Goal: Task Accomplishment & Management: Manage account settings

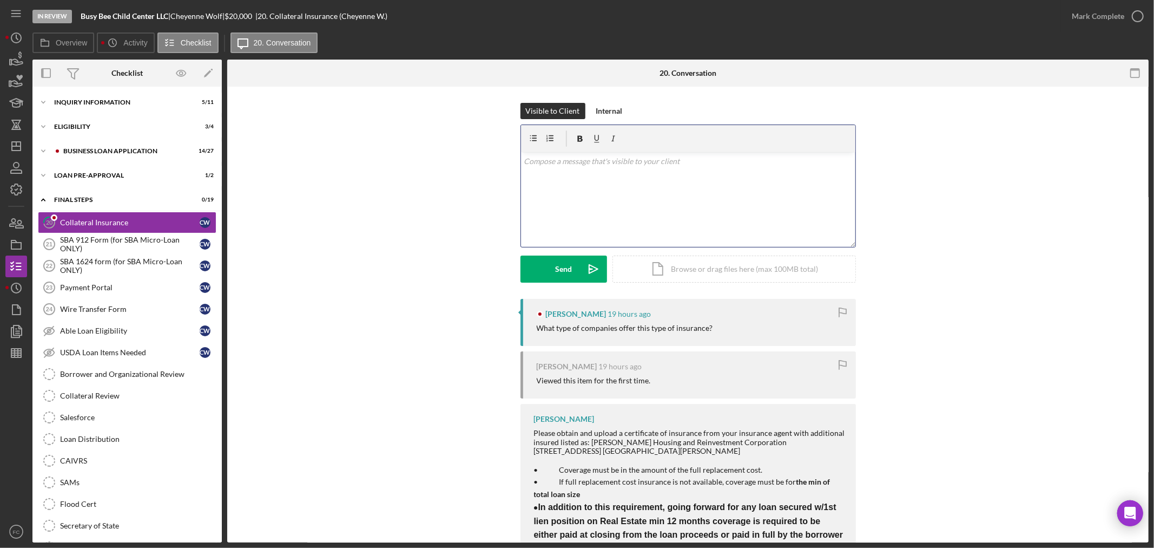
click at [563, 202] on div "v Color teal Color pink Remove color Add row above Add row below Add column bef…" at bounding box center [688, 199] width 334 height 95
click at [563, 266] on div "Send" at bounding box center [563, 268] width 17 height 27
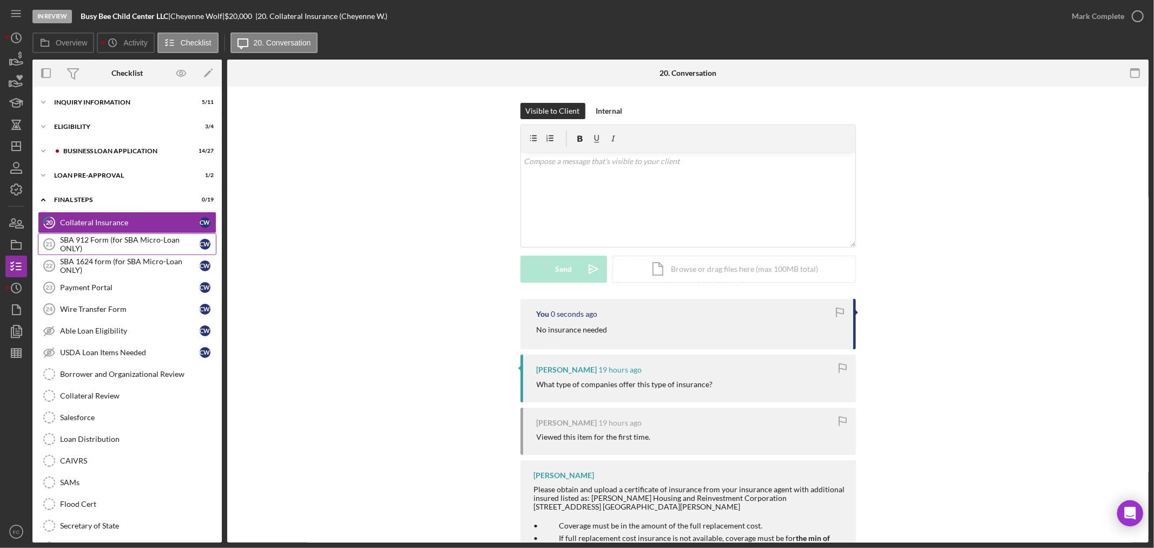
click at [99, 244] on div "SBA 912 Form (for SBA Micro-Loan ONLY)" at bounding box center [130, 243] width 140 height 17
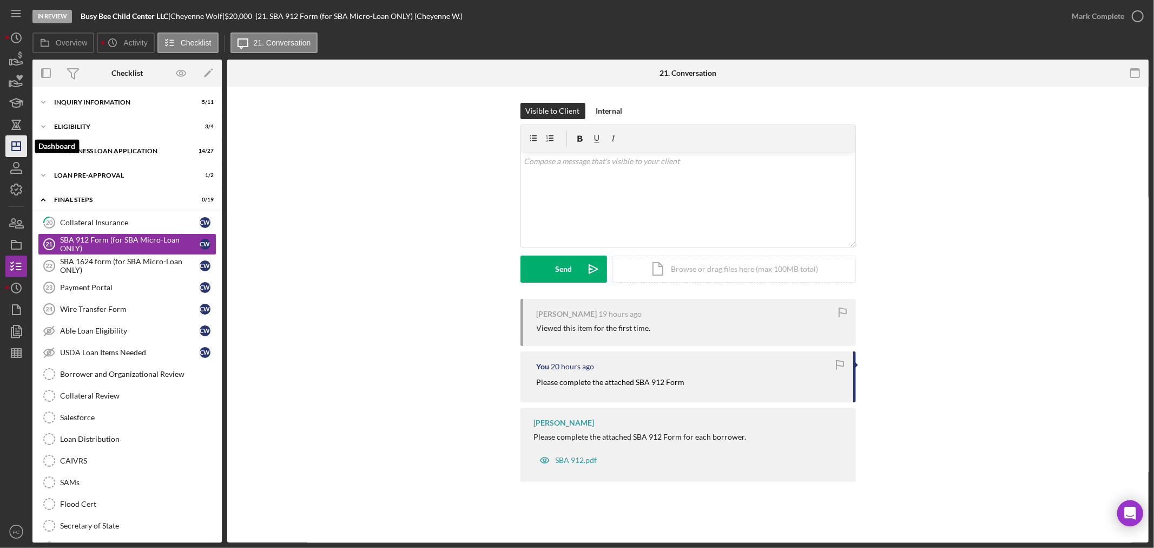
click at [12, 142] on icon "Icon/Dashboard" at bounding box center [16, 146] width 27 height 27
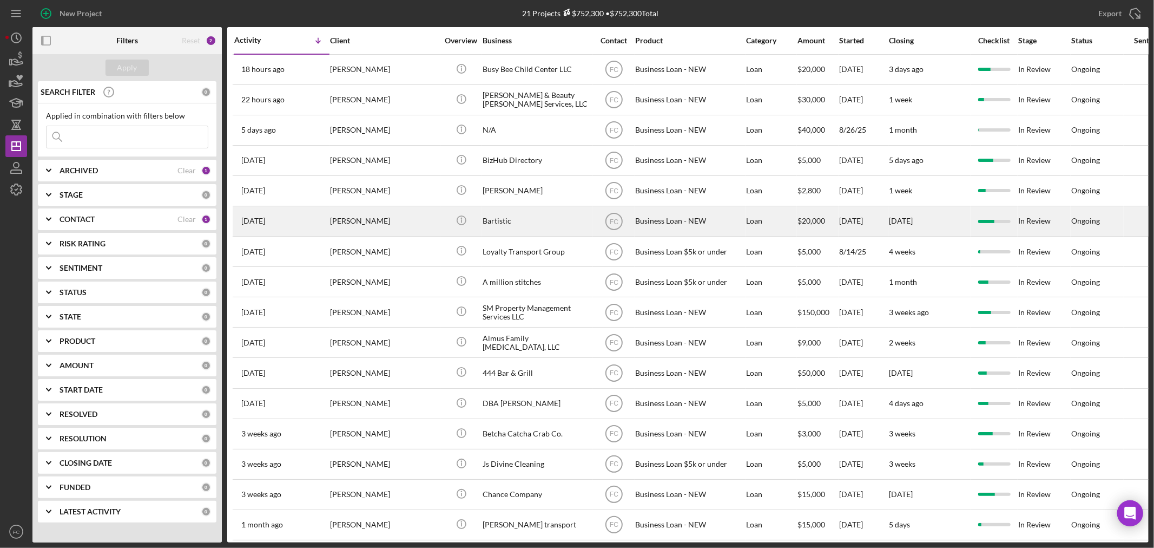
click at [438, 212] on td "[PERSON_NAME]" at bounding box center [385, 221] width 111 height 30
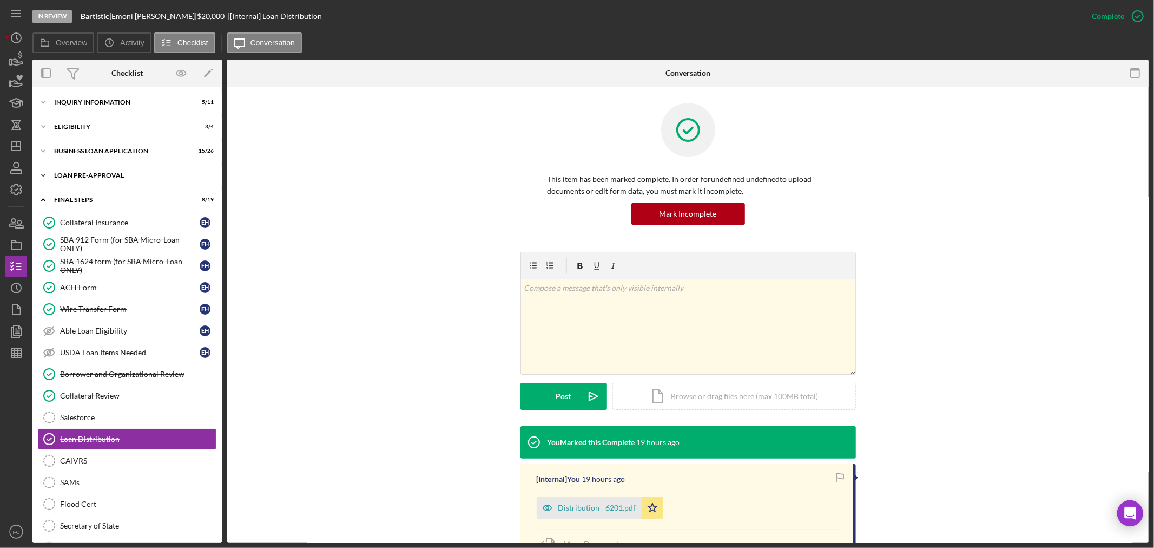
click at [107, 180] on div "Icon/Expander LOAN PRE-APPROVAL 1 / 2" at bounding box center [126, 176] width 189 height 22
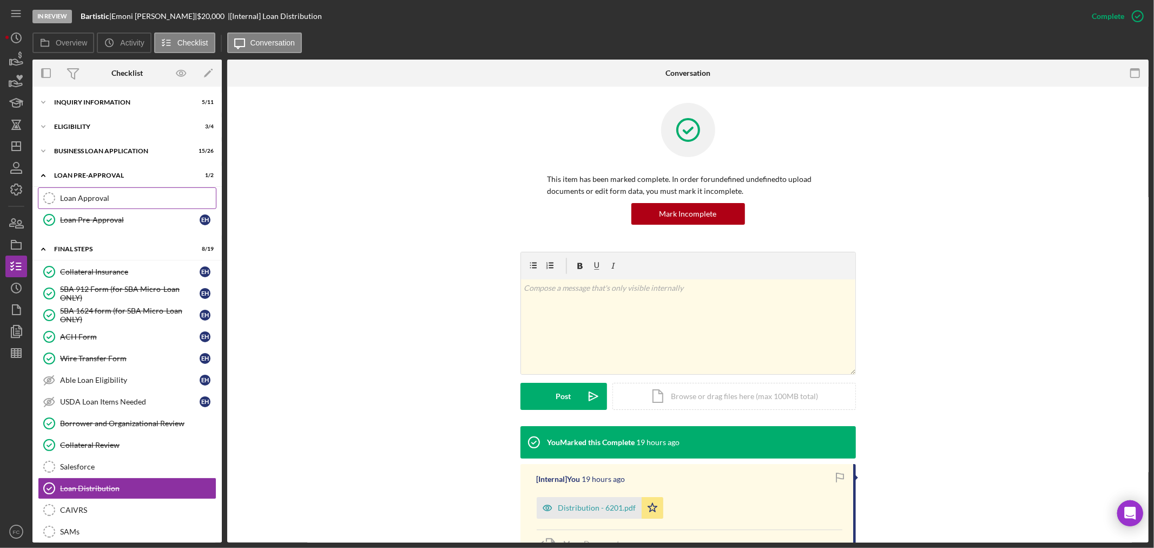
click at [110, 195] on div "Loan Approval" at bounding box center [138, 198] width 156 height 9
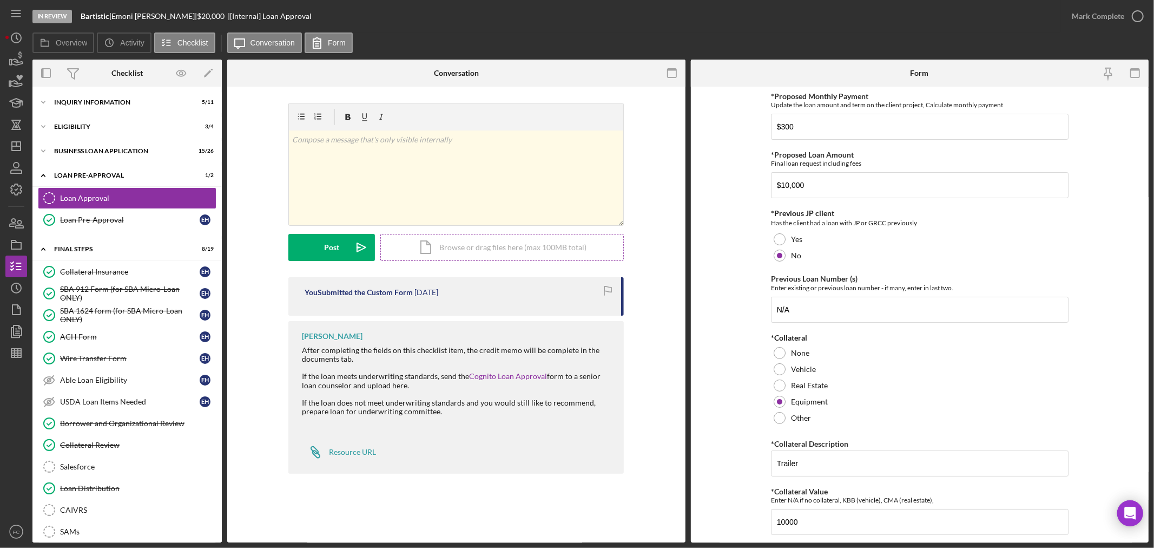
click at [441, 248] on div "Icon/Document Browse or drag files here (max 100MB total) Tap to choose files o…" at bounding box center [502, 247] width 244 height 27
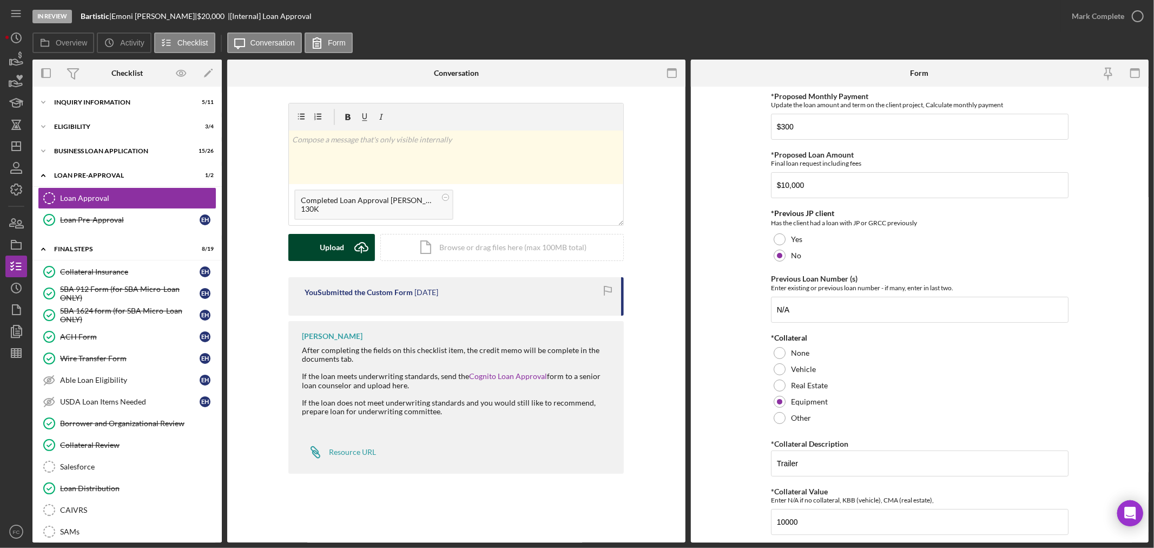
click at [318, 251] on button "Upload Icon/Upload" at bounding box center [331, 247] width 87 height 27
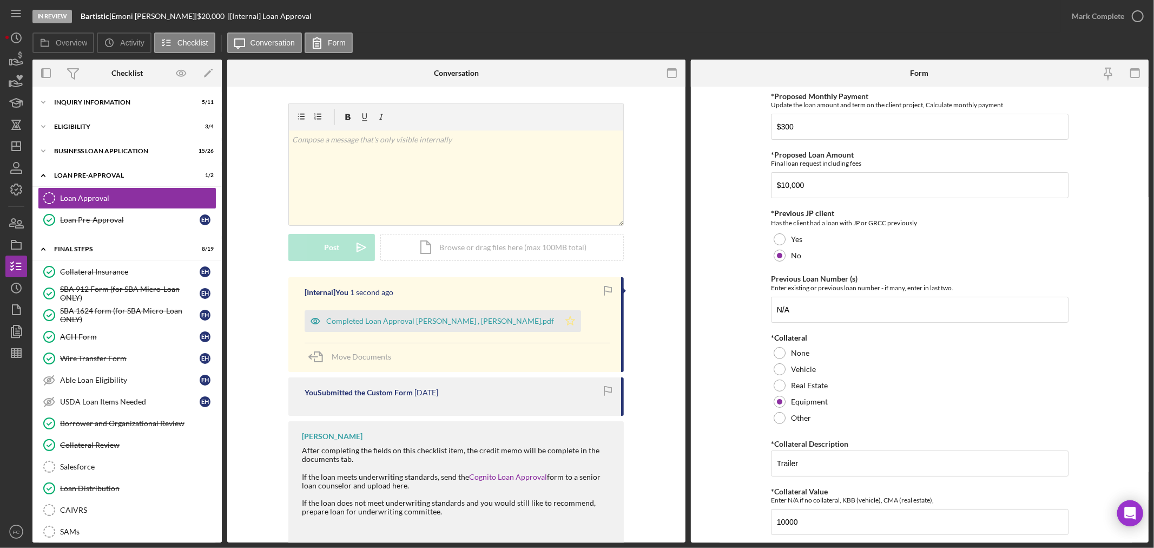
click at [568, 320] on icon "Icon/Star" at bounding box center [571, 321] width 22 height 22
drag, startPoint x: 1132, startPoint y: 12, endPoint x: 1128, endPoint y: 18, distance: 7.1
click at [1132, 15] on icon "button" at bounding box center [1138, 16] width 27 height 27
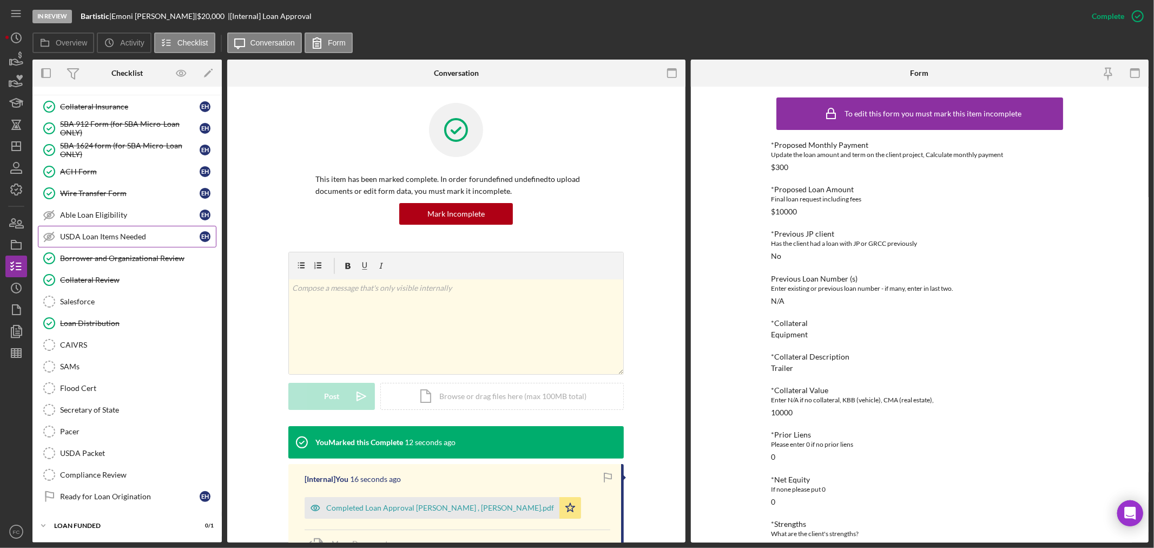
scroll to position [47, 0]
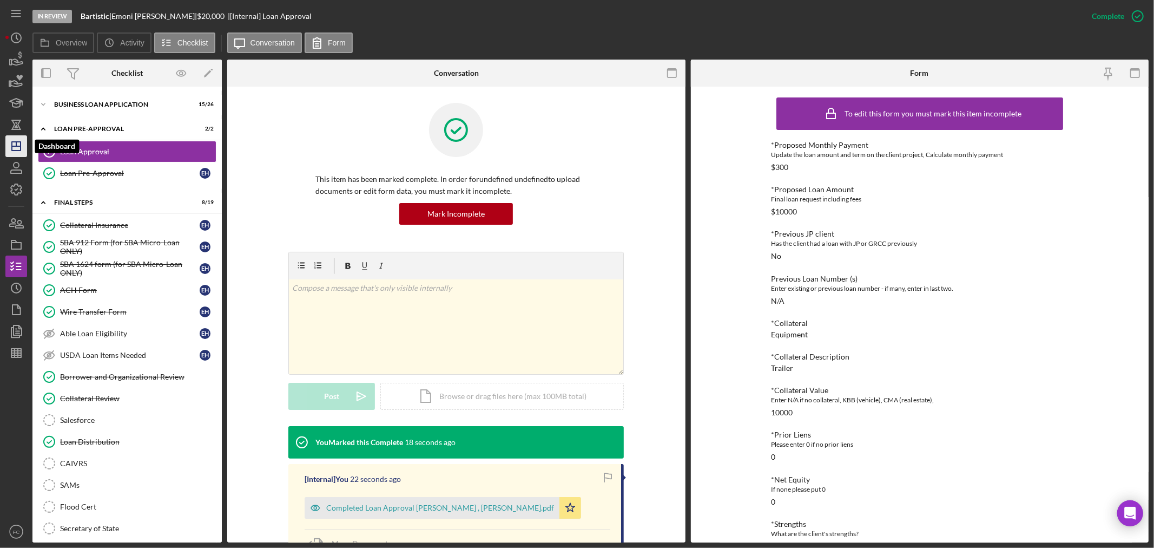
click at [18, 148] on icon "Icon/Dashboard" at bounding box center [16, 146] width 27 height 27
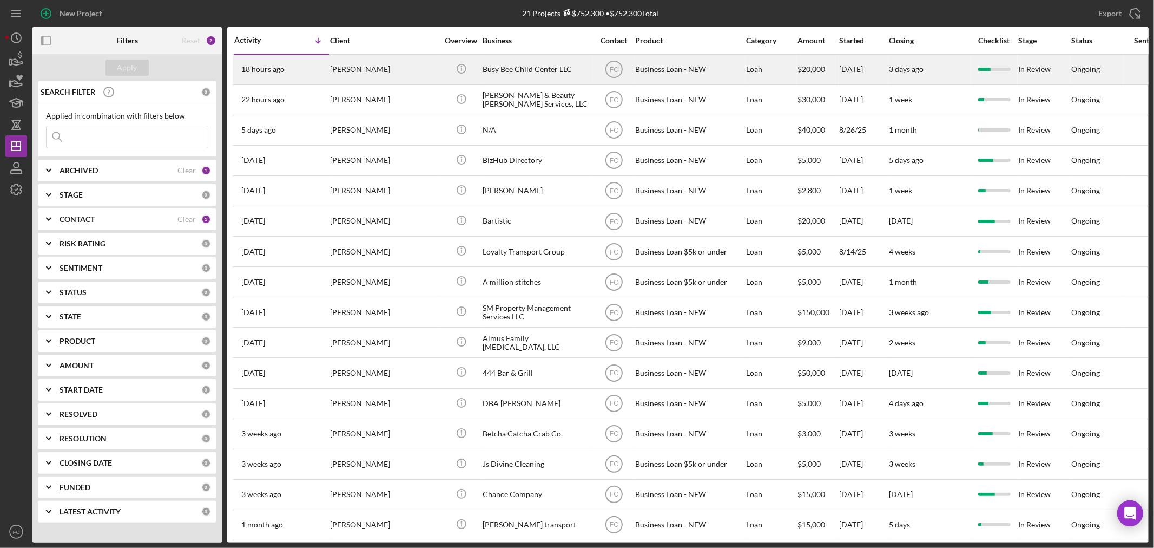
click at [420, 68] on div "[PERSON_NAME]" at bounding box center [384, 69] width 108 height 29
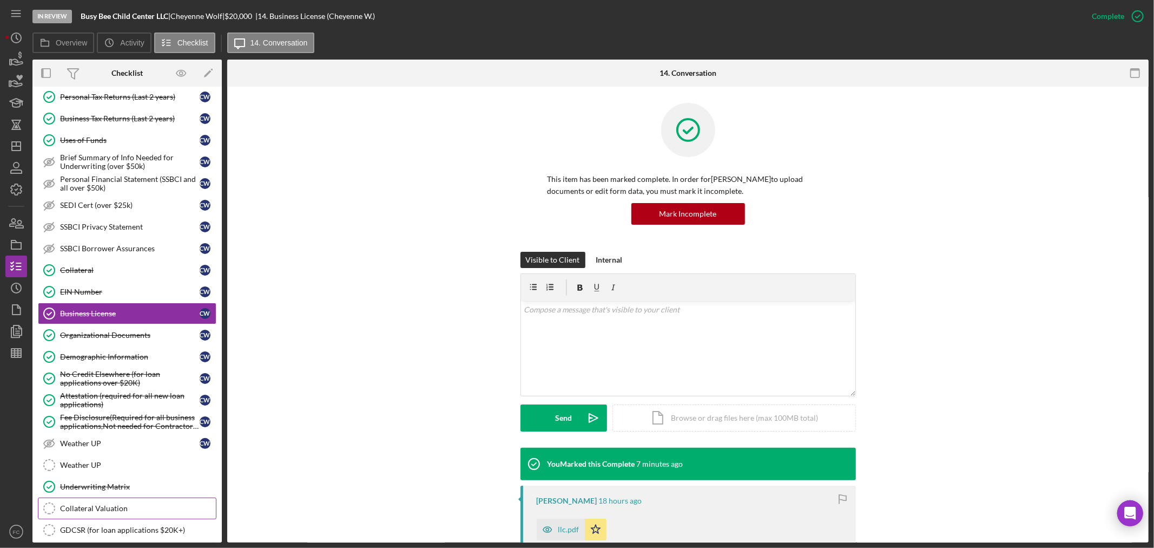
scroll to position [284, 0]
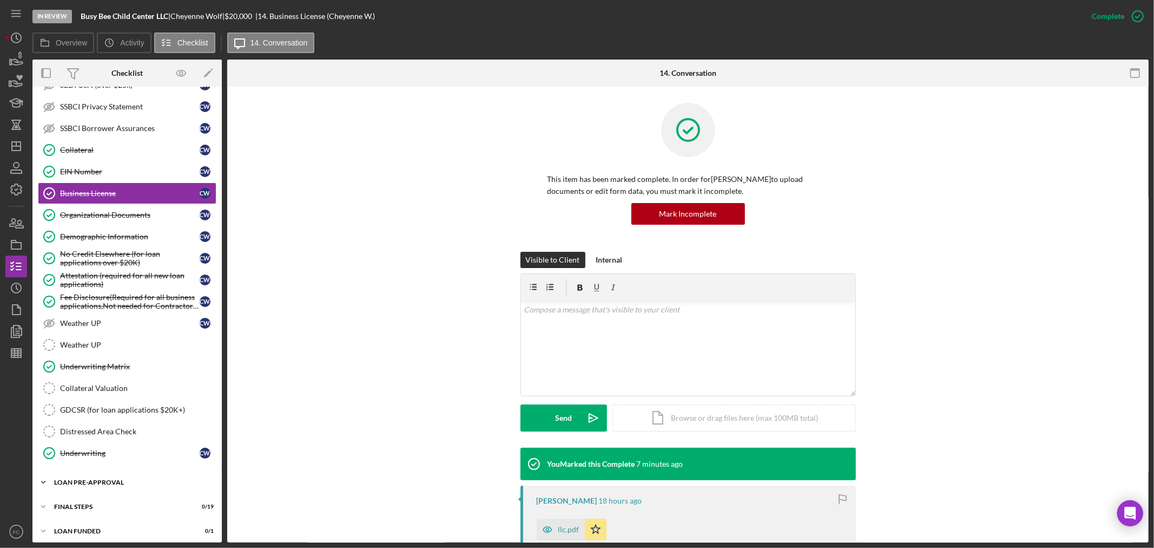
click at [117, 485] on div "LOAN PRE-APPROVAL" at bounding box center [131, 482] width 154 height 6
click at [126, 499] on link "Loan Approval Loan Approval" at bounding box center [127, 505] width 179 height 22
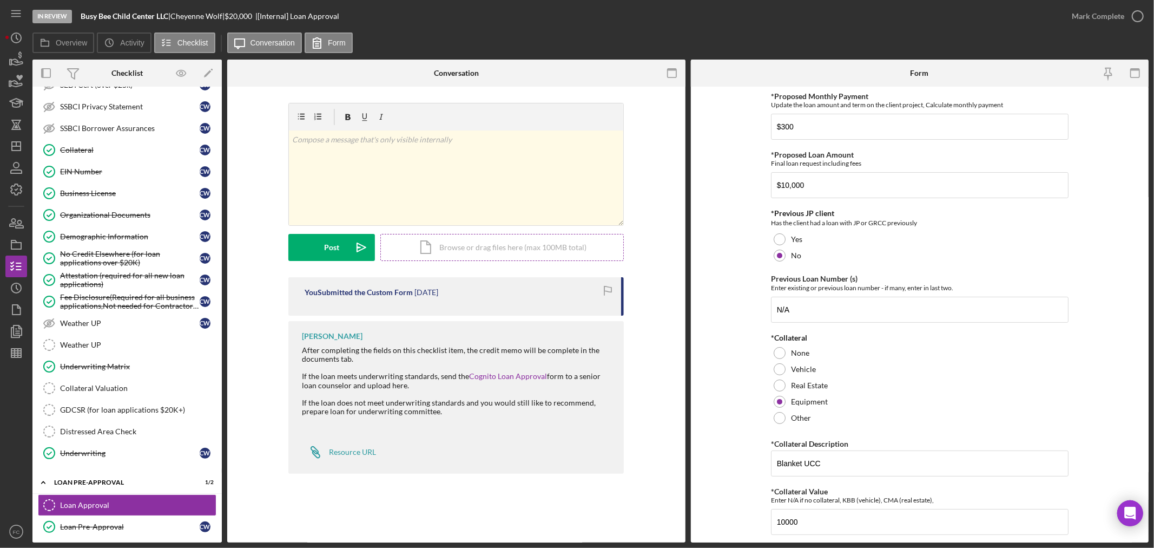
click at [469, 241] on div "Icon/Document Browse or drag files here (max 100MB total) Tap to choose files o…" at bounding box center [502, 247] width 244 height 27
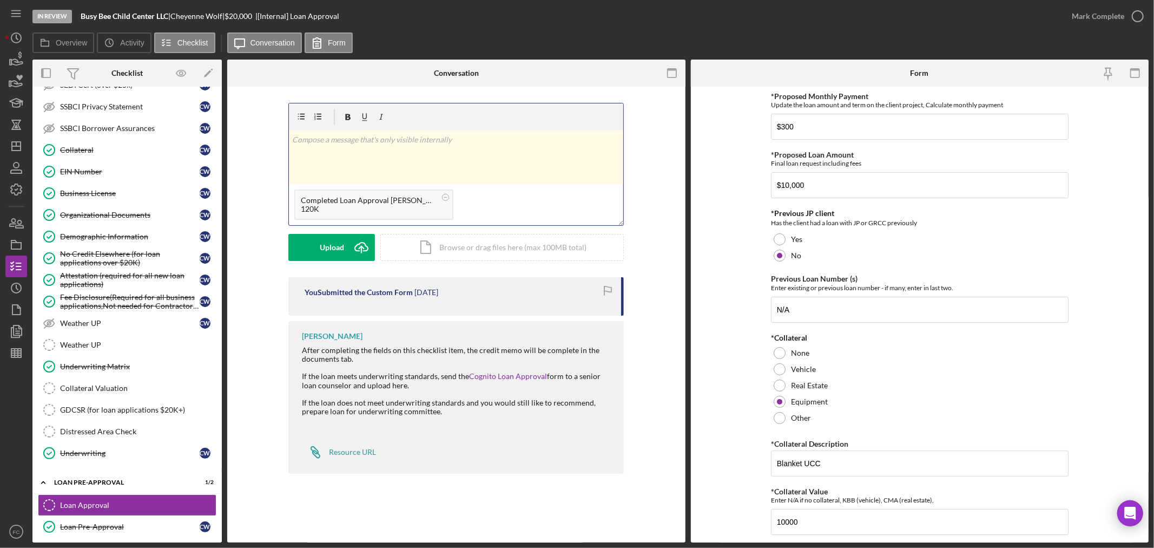
click at [344, 163] on div "v Color teal Color pink Remove color Add row above Add row below Add column bef…" at bounding box center [456, 157] width 334 height 54
click at [333, 248] on div "Upload" at bounding box center [332, 247] width 24 height 27
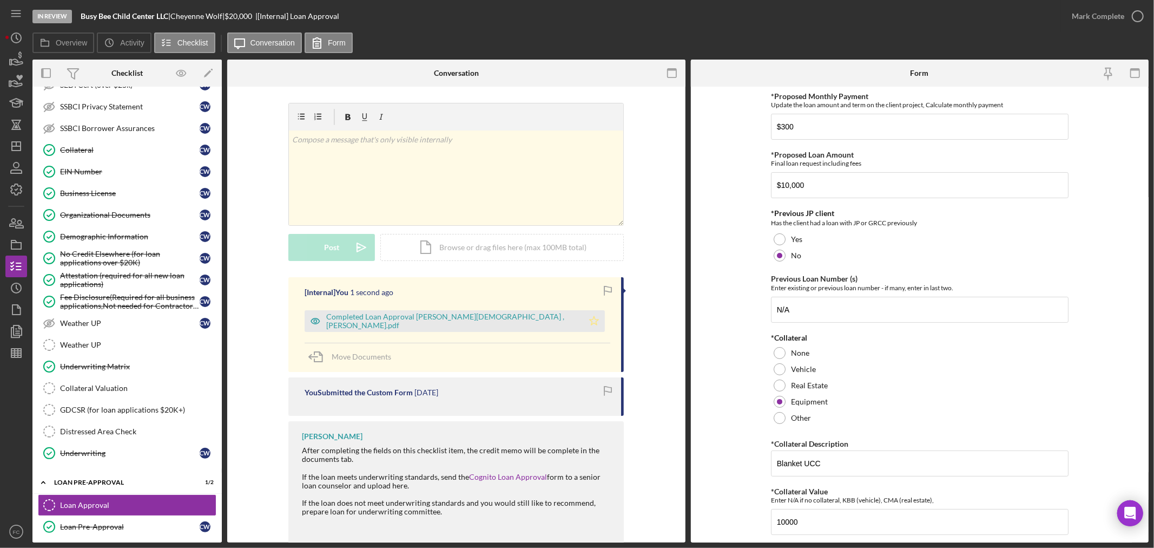
click at [583, 325] on icon "Icon/Star" at bounding box center [594, 321] width 22 height 22
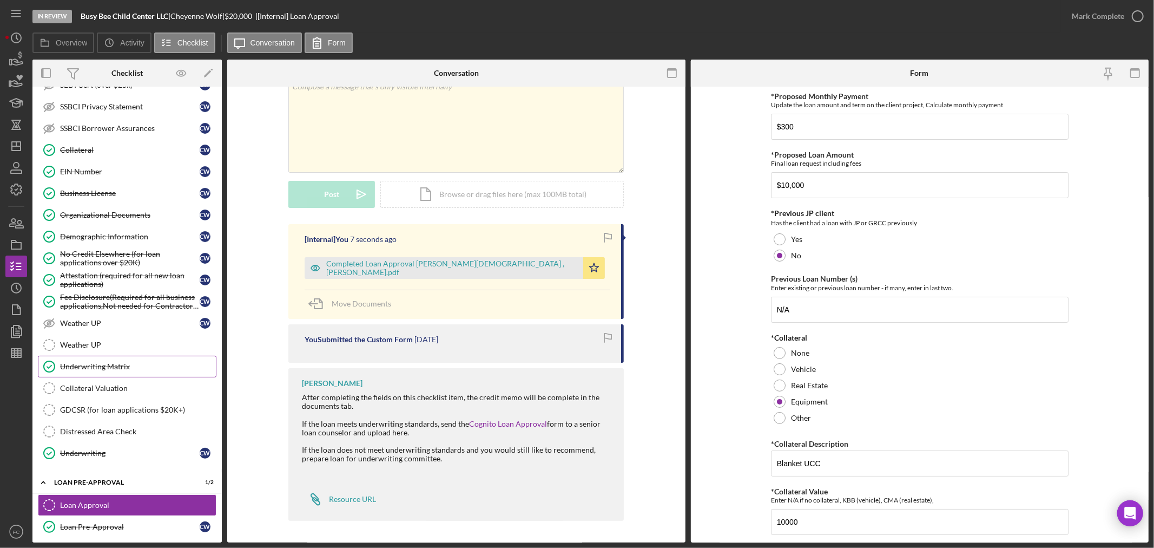
scroll to position [341, 0]
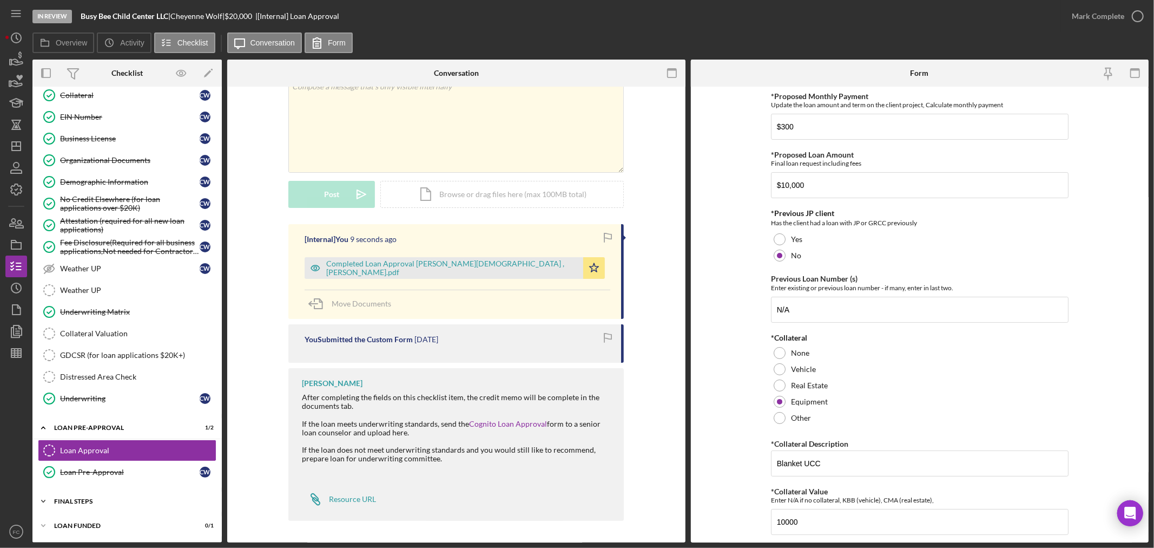
click at [101, 498] on div "FINAL STEPS" at bounding box center [131, 501] width 154 height 6
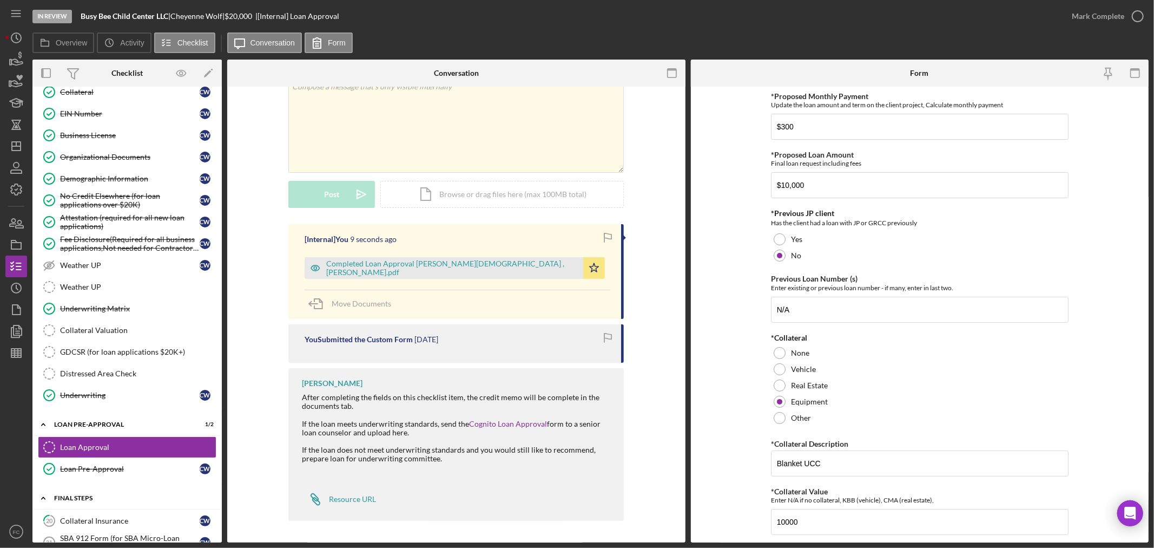
scroll to position [462, 0]
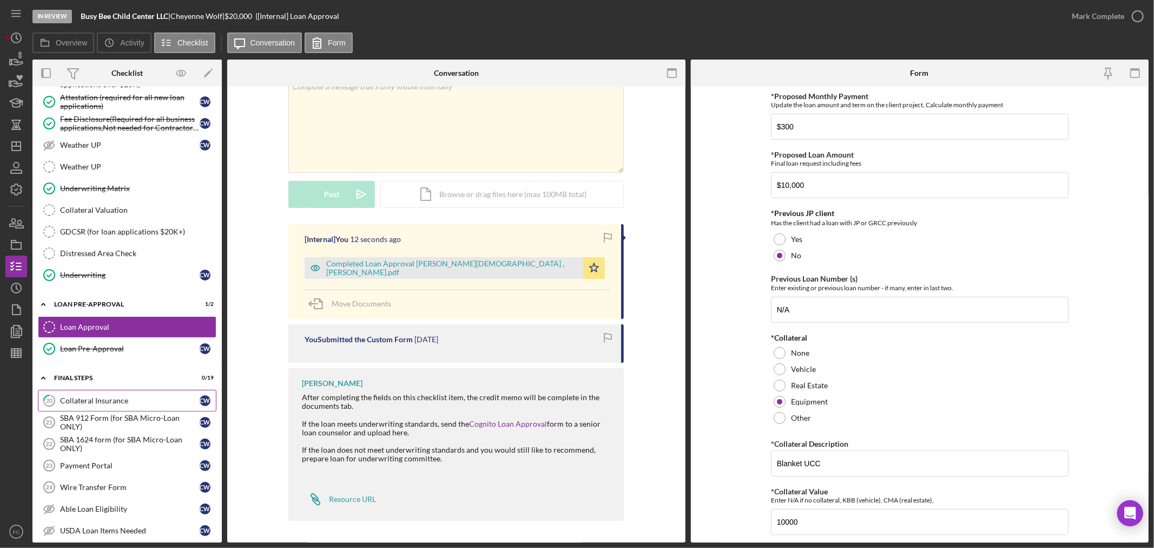
click at [123, 405] on div "Collateral Insurance" at bounding box center [130, 400] width 140 height 9
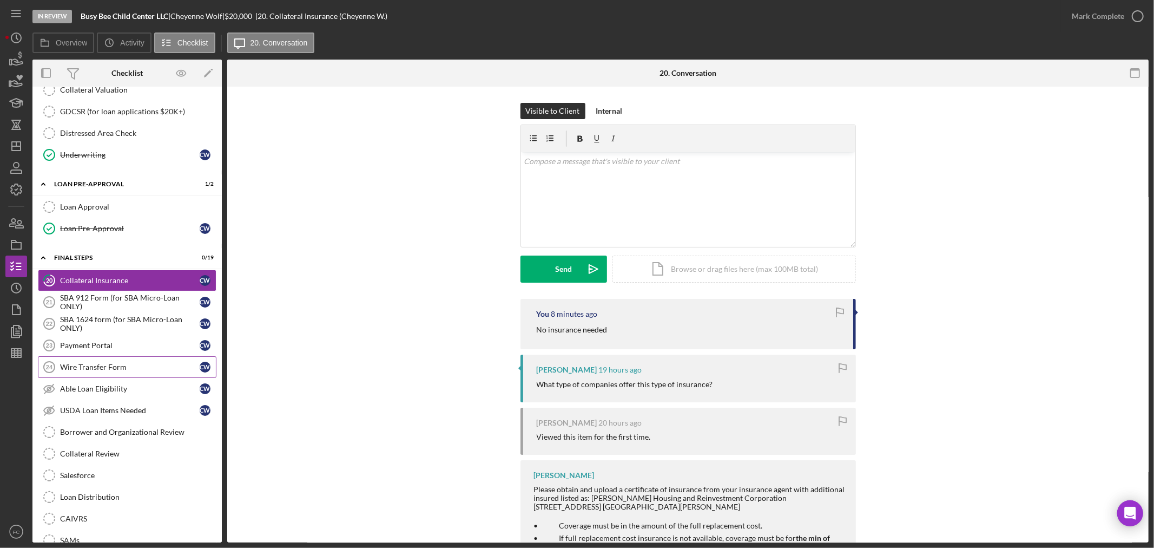
scroll to position [642, 0]
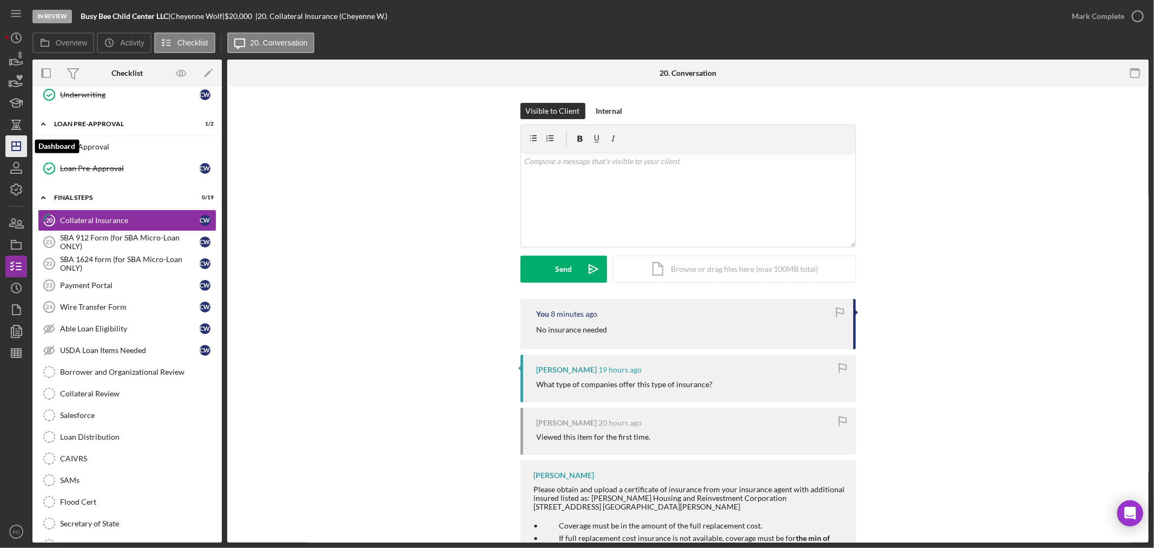
click at [9, 144] on icon "Icon/Dashboard" at bounding box center [16, 146] width 27 height 27
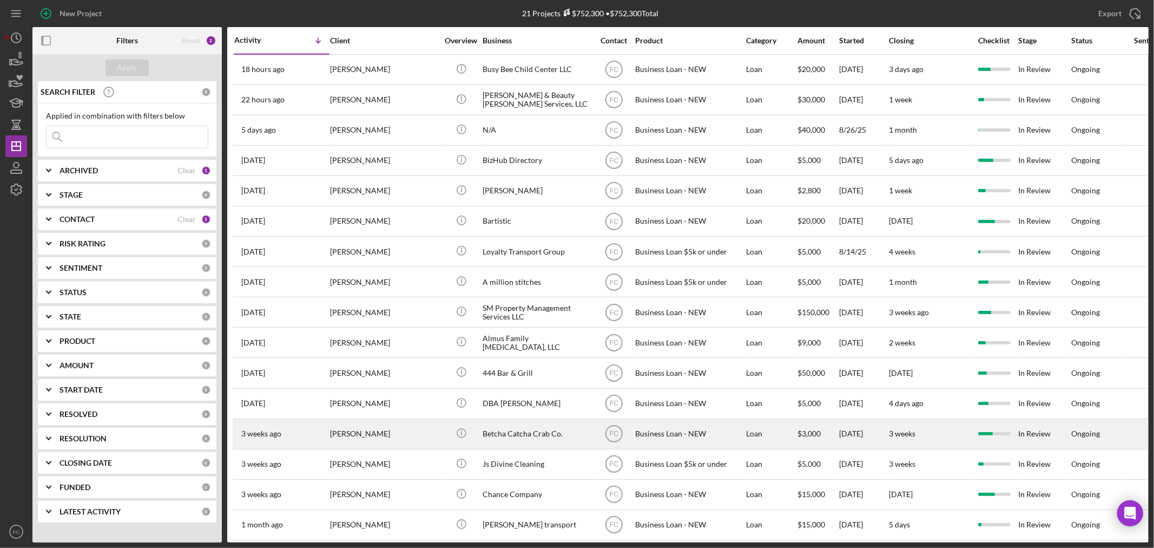
click at [395, 437] on div "[PERSON_NAME]" at bounding box center [384, 433] width 108 height 29
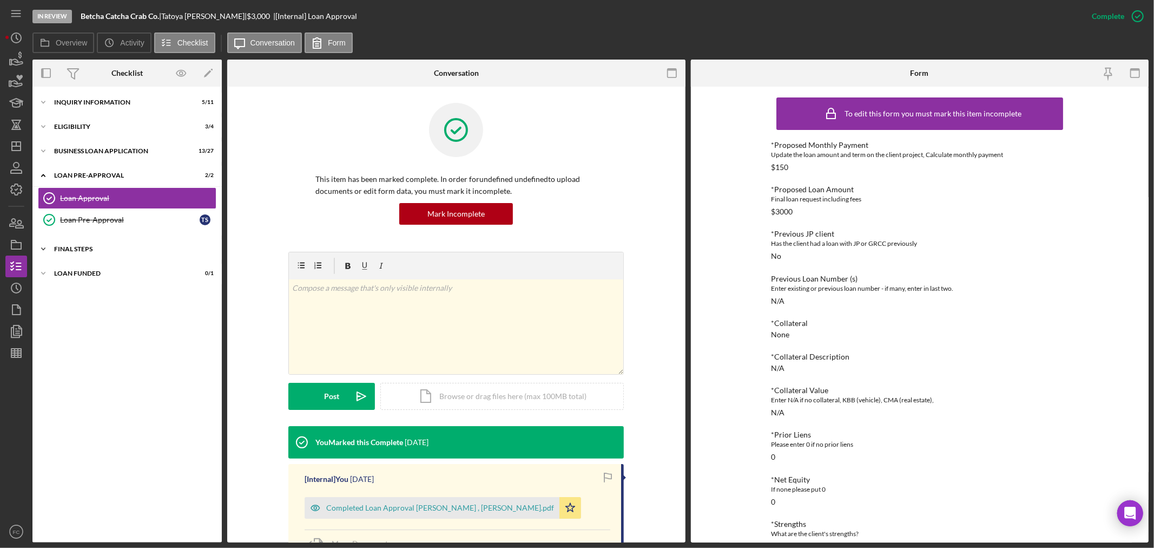
click at [84, 251] on div "FINAL STEPS" at bounding box center [131, 249] width 154 height 6
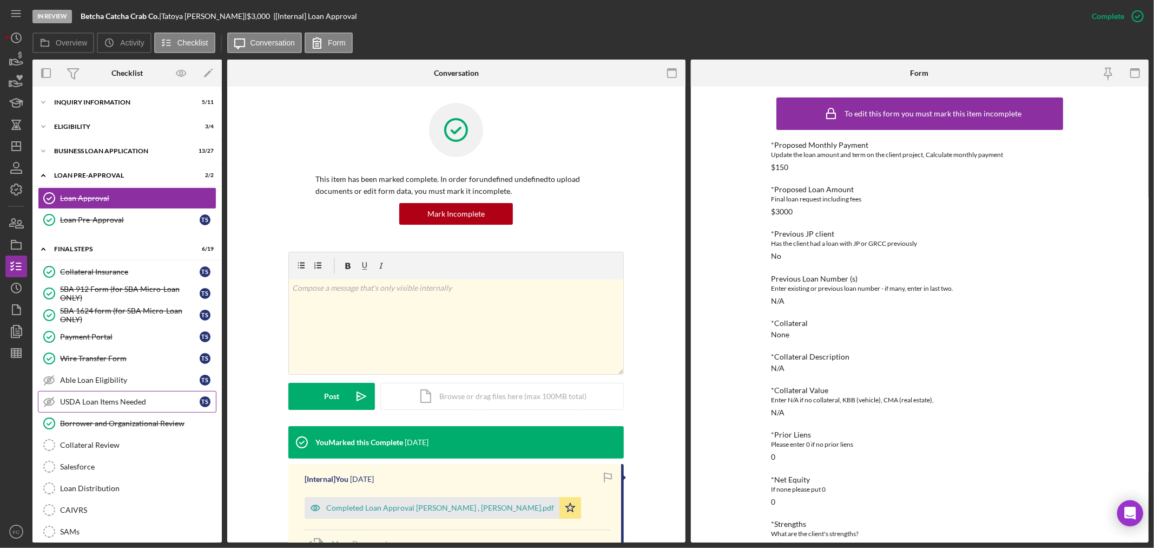
scroll to position [120, 0]
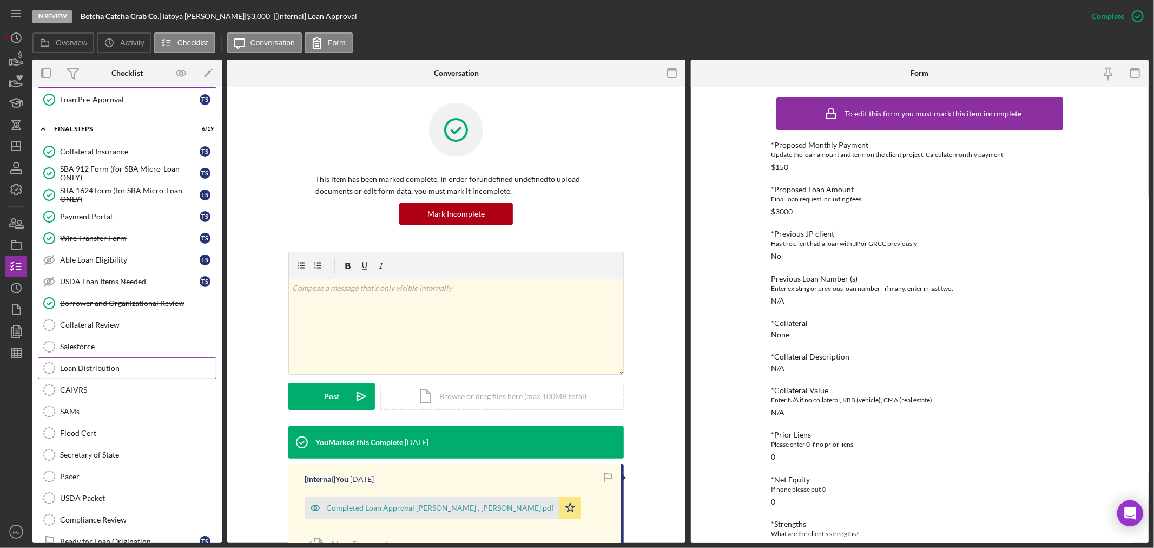
click at [108, 372] on div "Loan Distribution" at bounding box center [138, 368] width 156 height 9
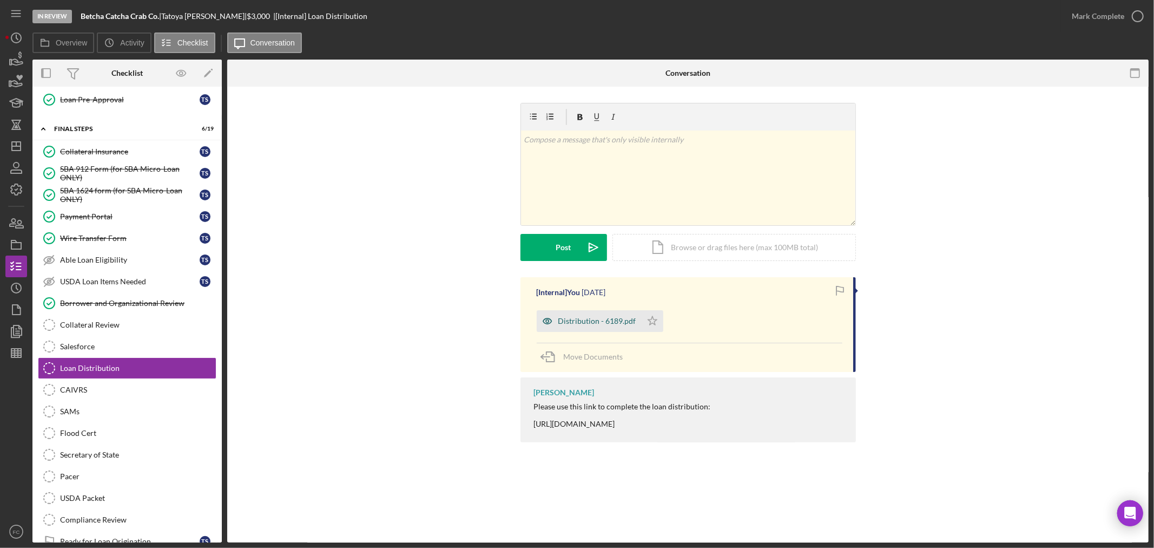
click at [582, 317] on div "Distribution - 6189.pdf" at bounding box center [597, 321] width 78 height 9
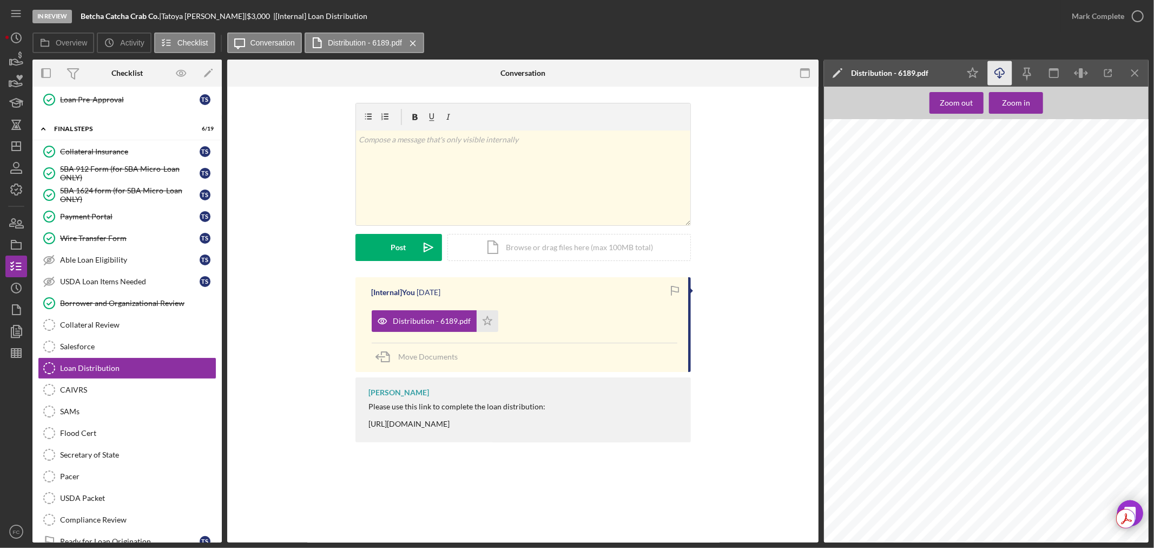
click at [1004, 74] on icon "button" at bounding box center [999, 71] width 9 height 6
drag, startPoint x: 364, startPoint y: 424, endPoint x: 585, endPoint y: 437, distance: 221.7
click at [585, 437] on div "[PERSON_NAME] Please use this link to complete the loan distribution: [URL][DOM…" at bounding box center [524, 409] width 336 height 64
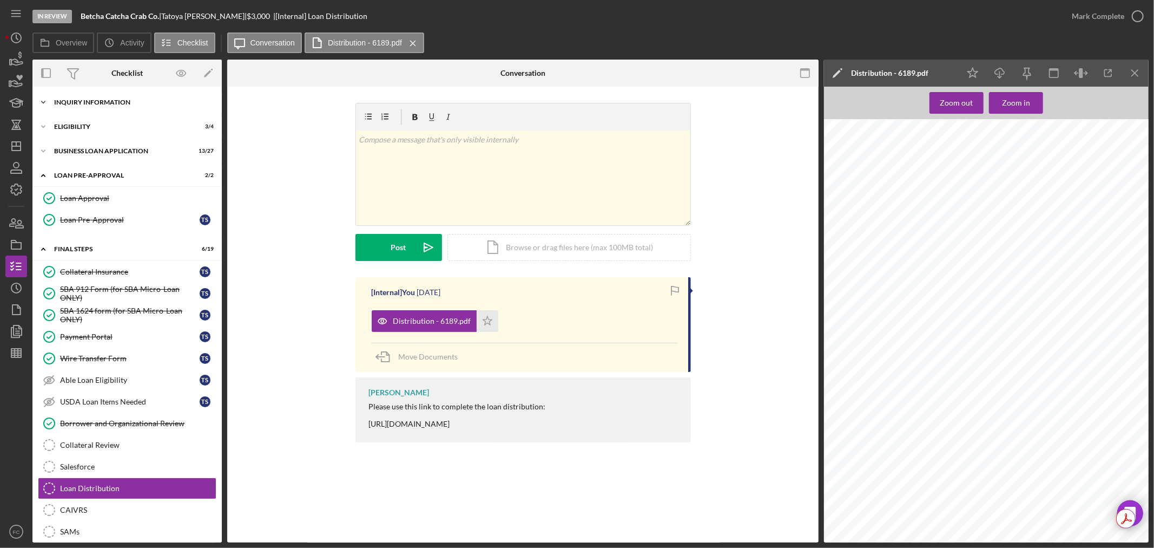
click at [118, 109] on div "Icon/Expander INQUIRY INFORMATION 5 / 11" at bounding box center [126, 102] width 189 height 22
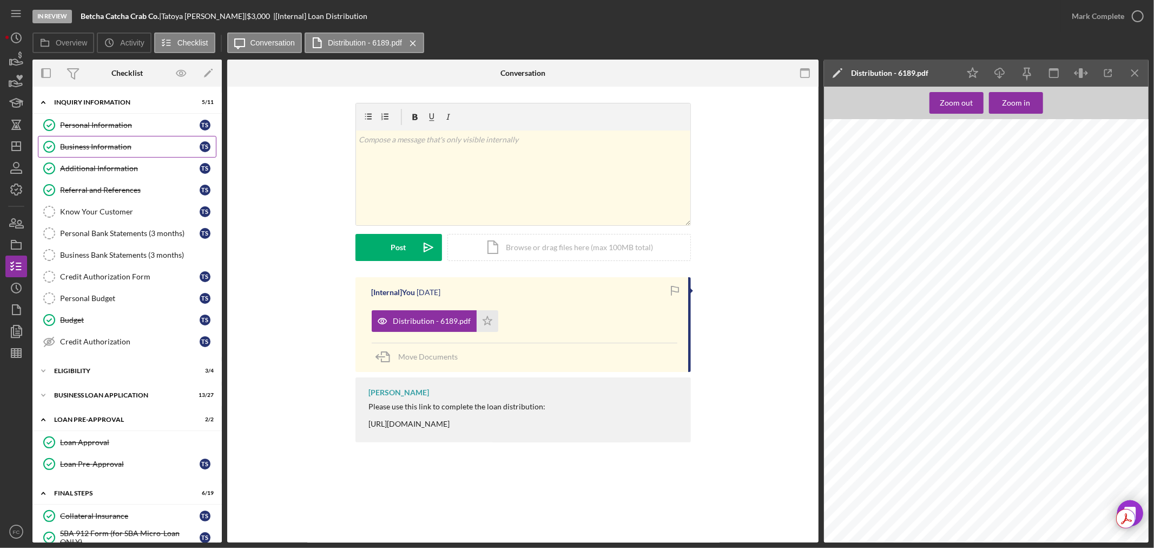
click at [71, 141] on link "Business Information Business Information T S" at bounding box center [127, 147] width 179 height 22
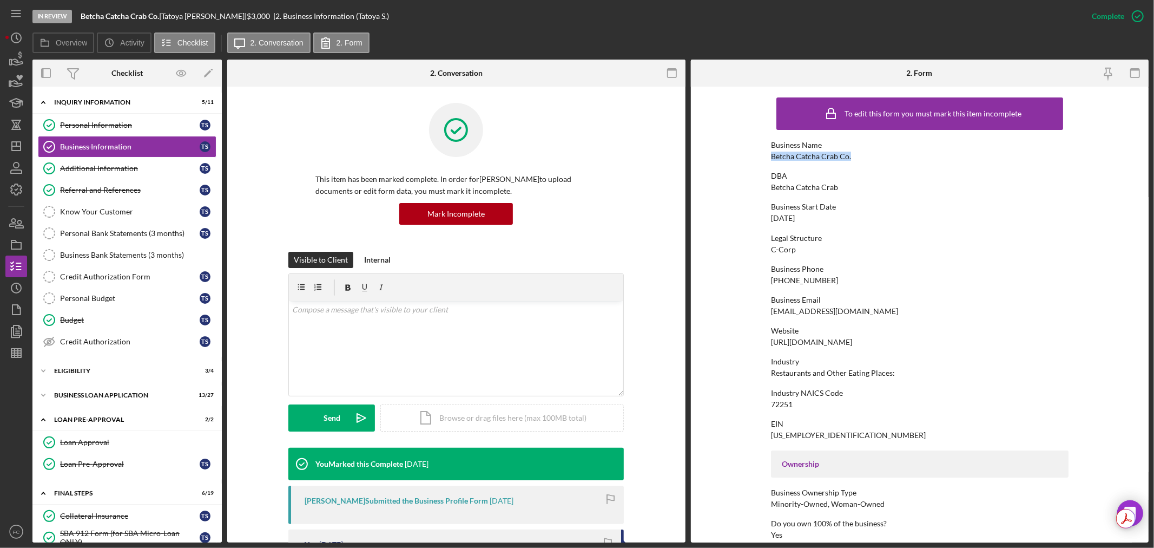
drag, startPoint x: 767, startPoint y: 157, endPoint x: 848, endPoint y: 153, distance: 80.8
click at [848, 153] on form "To edit this form you must mark this item incomplete Business Name Betcha Catch…" at bounding box center [920, 315] width 458 height 456
copy div "Betcha Catcha Crab Co."
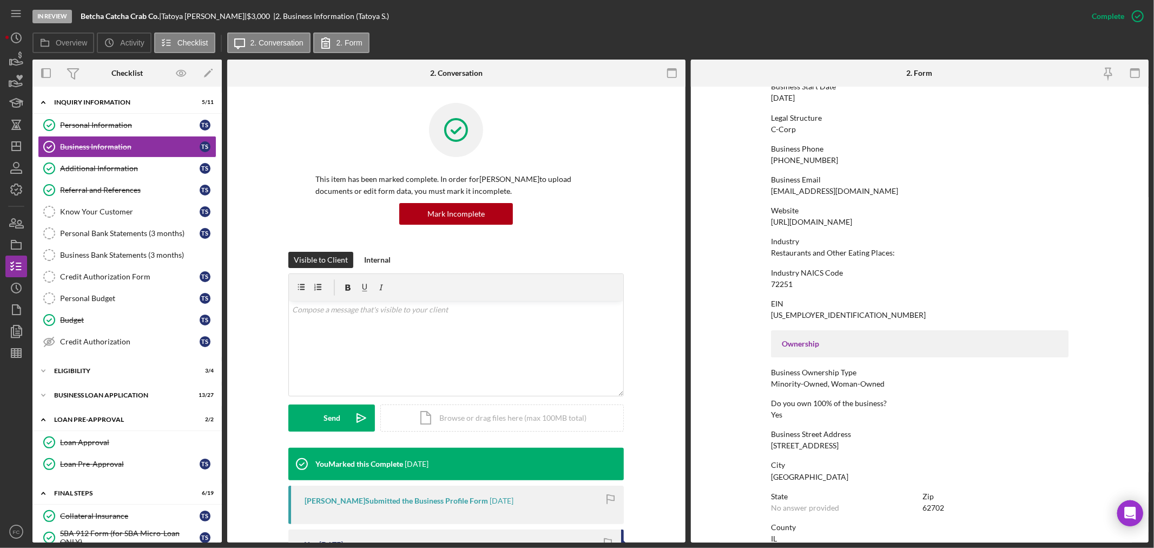
drag, startPoint x: 769, startPoint y: 445, endPoint x: 852, endPoint y: 447, distance: 83.4
click at [852, 447] on form "To edit this form you must mark this item incomplete Business Name Betcha Catch…" at bounding box center [920, 315] width 458 height 456
copy div "[STREET_ADDRESS]"
drag, startPoint x: 769, startPoint y: 477, endPoint x: 807, endPoint y: 474, distance: 38.6
click at [807, 474] on form "To edit this form you must mark this item incomplete Business Name Betcha Catch…" at bounding box center [920, 315] width 458 height 456
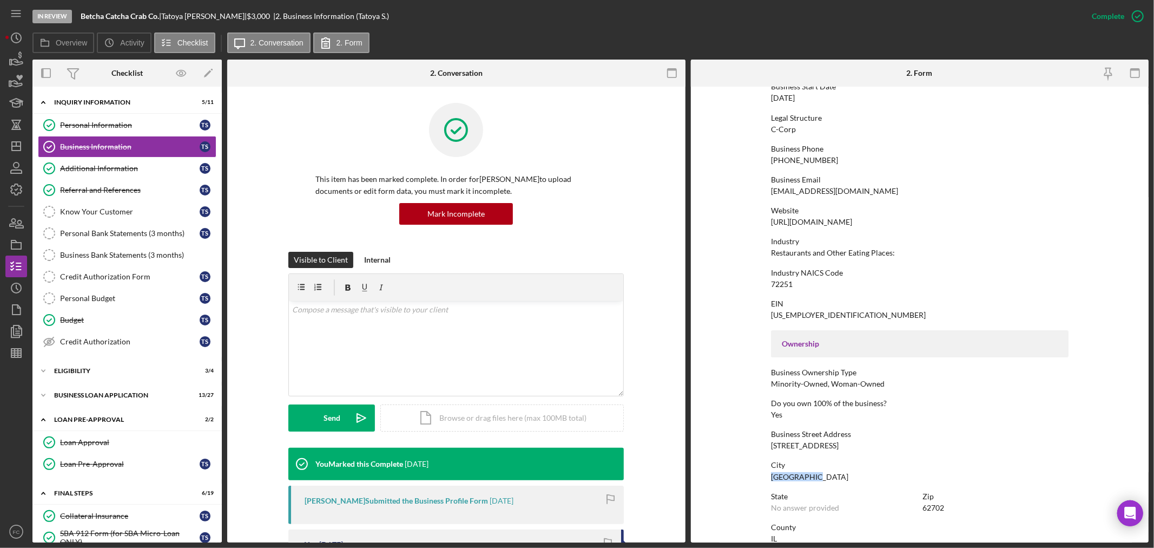
copy div "[GEOGRAPHIC_DATA]"
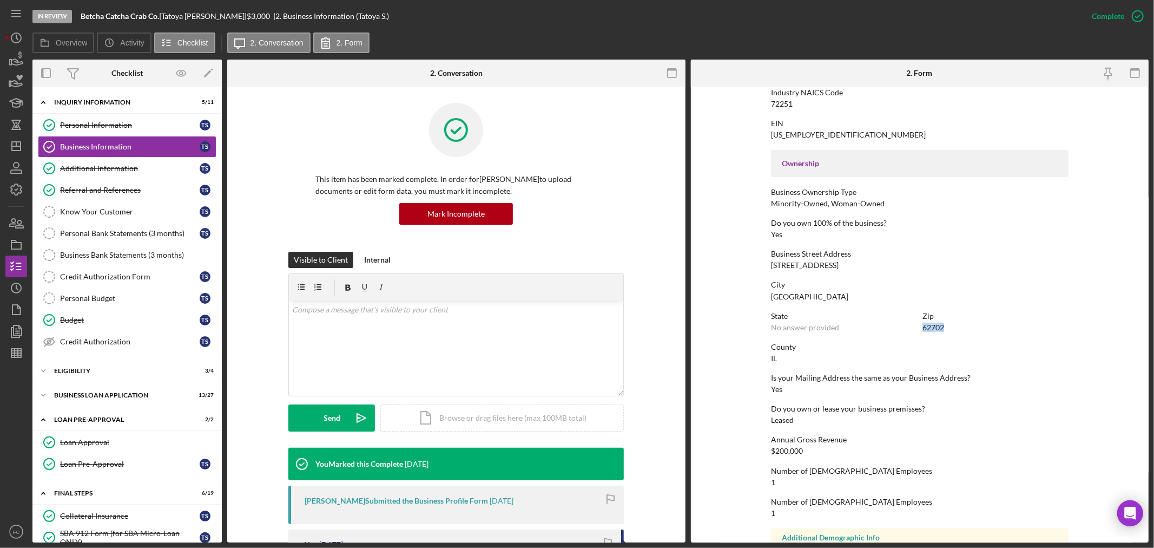
drag, startPoint x: 920, startPoint y: 326, endPoint x: 944, endPoint y: 324, distance: 24.5
click at [944, 324] on div "State No answer provided Zip 62702" at bounding box center [920, 327] width 298 height 31
copy div "62702"
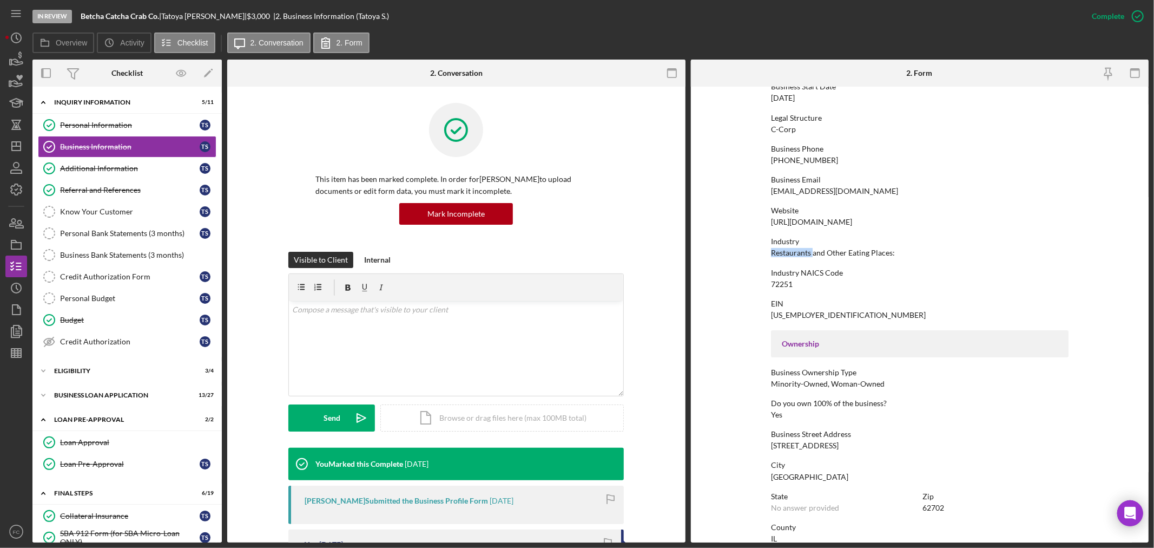
drag, startPoint x: 771, startPoint y: 253, endPoint x: 812, endPoint y: 252, distance: 41.7
click at [812, 252] on div "Restaurants and Other Eating Places:" at bounding box center [833, 252] width 124 height 9
copy div "Restaurants"
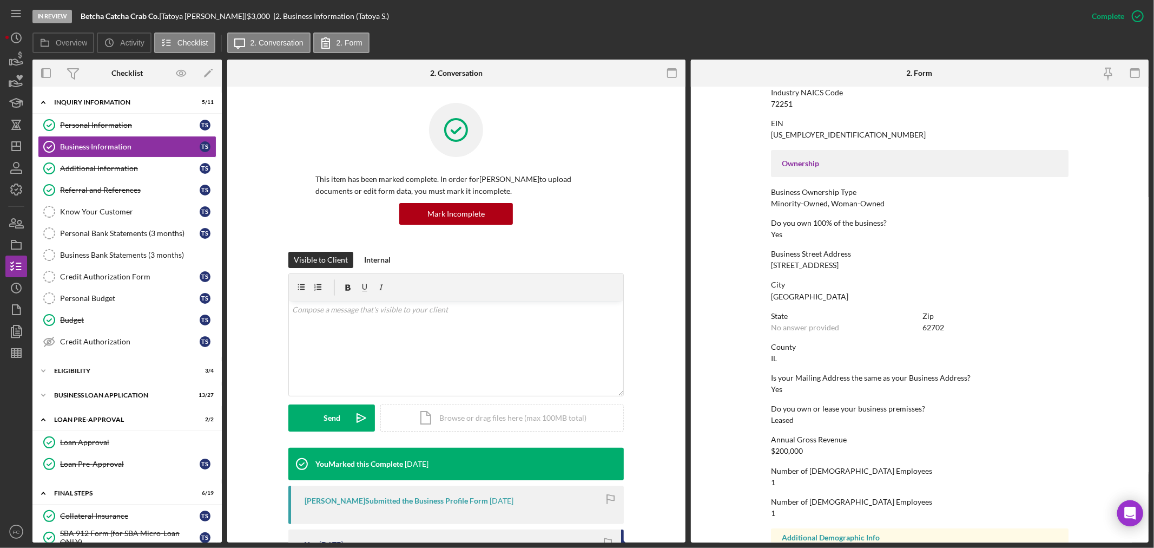
scroll to position [360, 0]
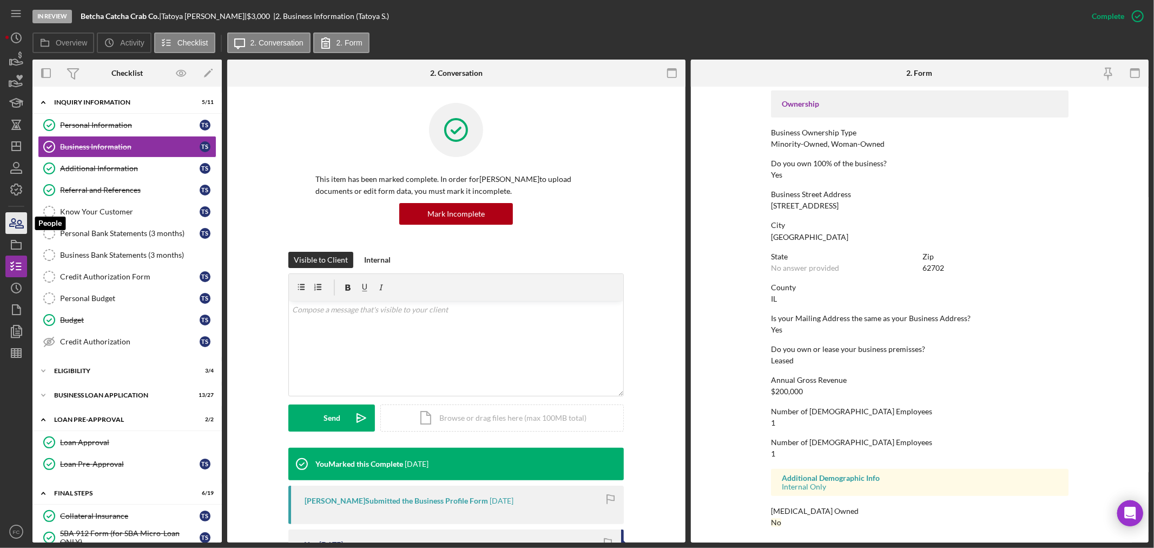
click at [15, 222] on icon "button" at bounding box center [13, 223] width 6 height 8
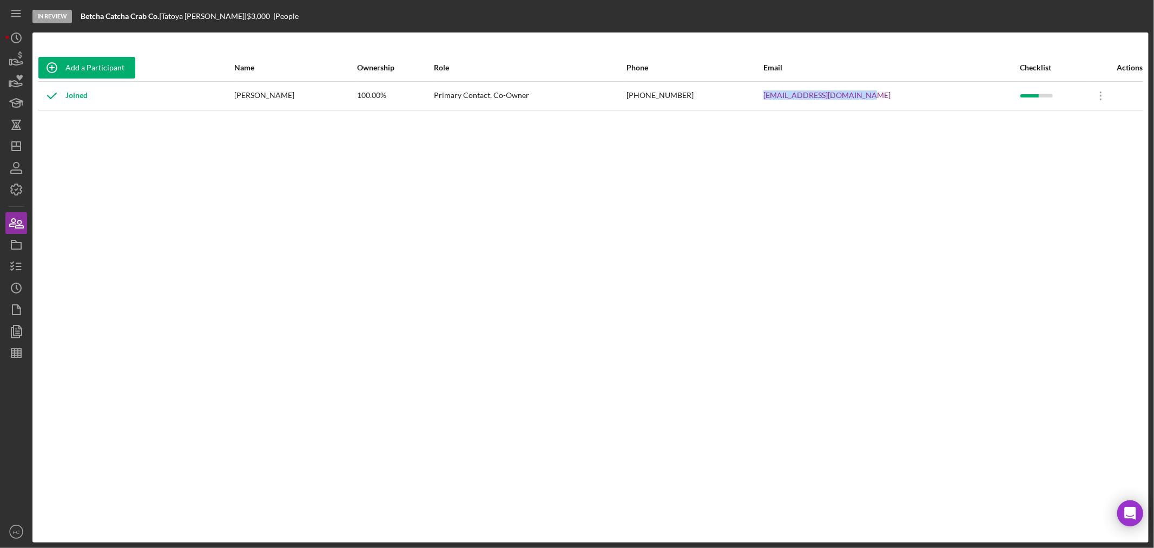
drag, startPoint x: 778, startPoint y: 94, endPoint x: 889, endPoint y: 94, distance: 110.4
click at [889, 94] on tr "Joined [PERSON_NAME] 100.00% Primary Contact, Co-Owner [PHONE_NUMBER] [EMAIL_AD…" at bounding box center [591, 95] width 1106 height 29
copy tr "[EMAIL_ADDRESS][DOMAIN_NAME]"
click at [17, 147] on icon "Icon/Dashboard" at bounding box center [16, 146] width 27 height 27
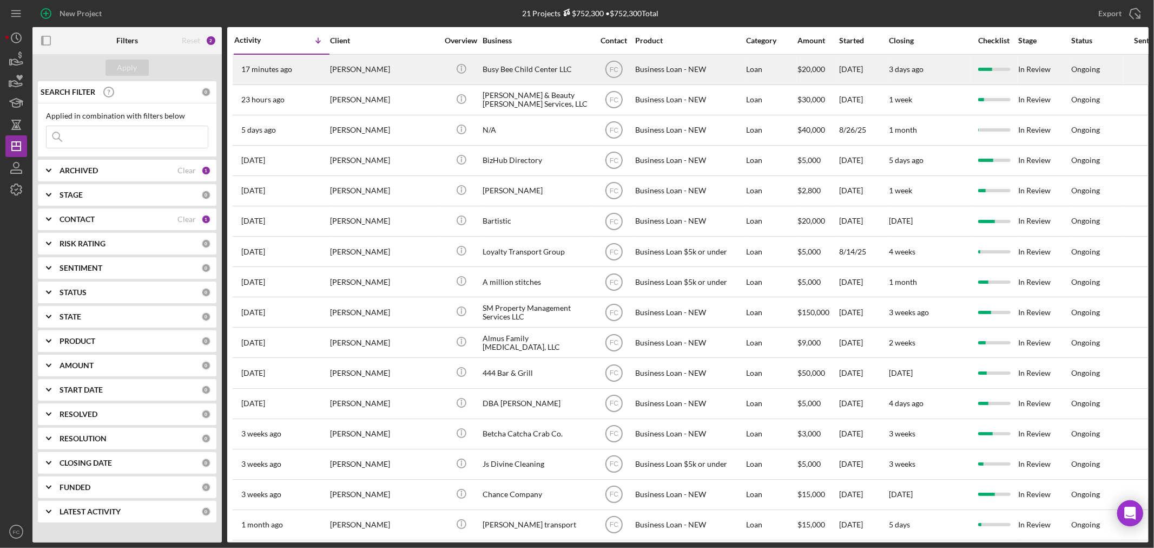
click at [382, 70] on div "[PERSON_NAME]" at bounding box center [384, 69] width 108 height 29
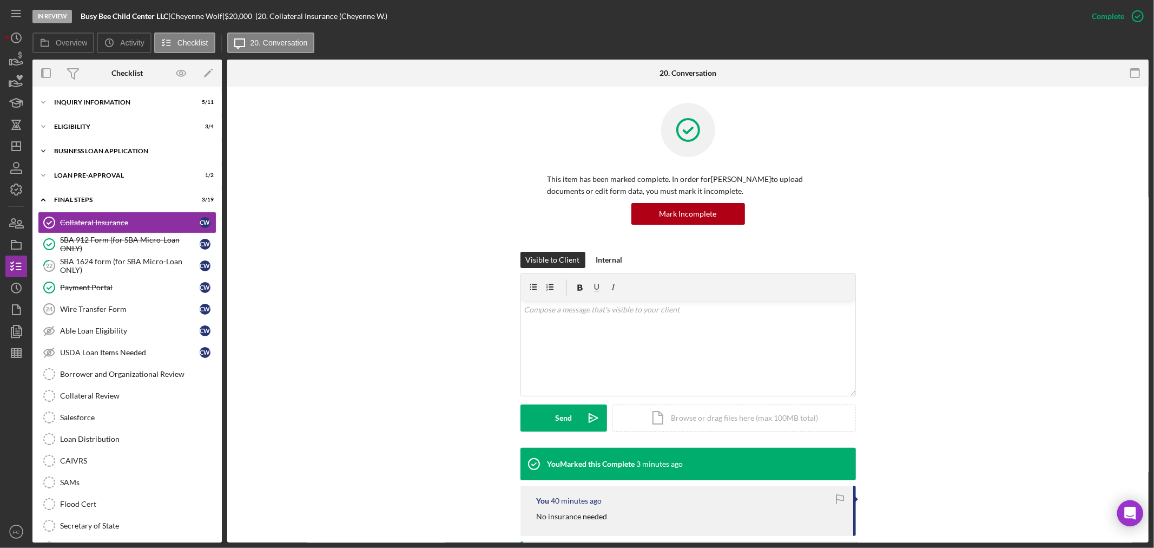
click at [116, 155] on div "Icon/Expander BUSINESS LOAN APPLICATION 16 / 27" at bounding box center [126, 151] width 189 height 22
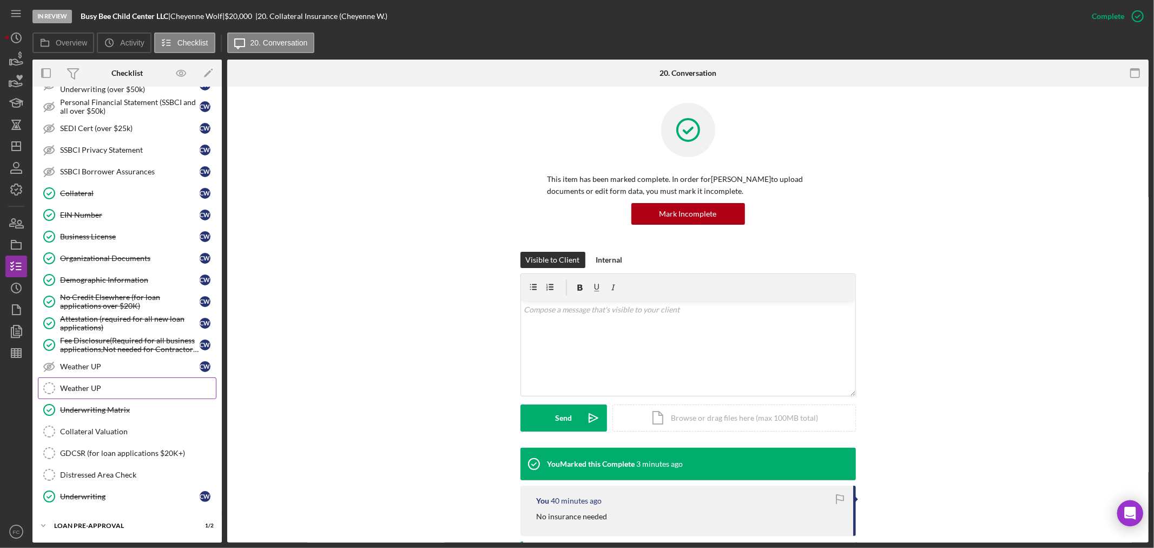
scroll to position [300, 0]
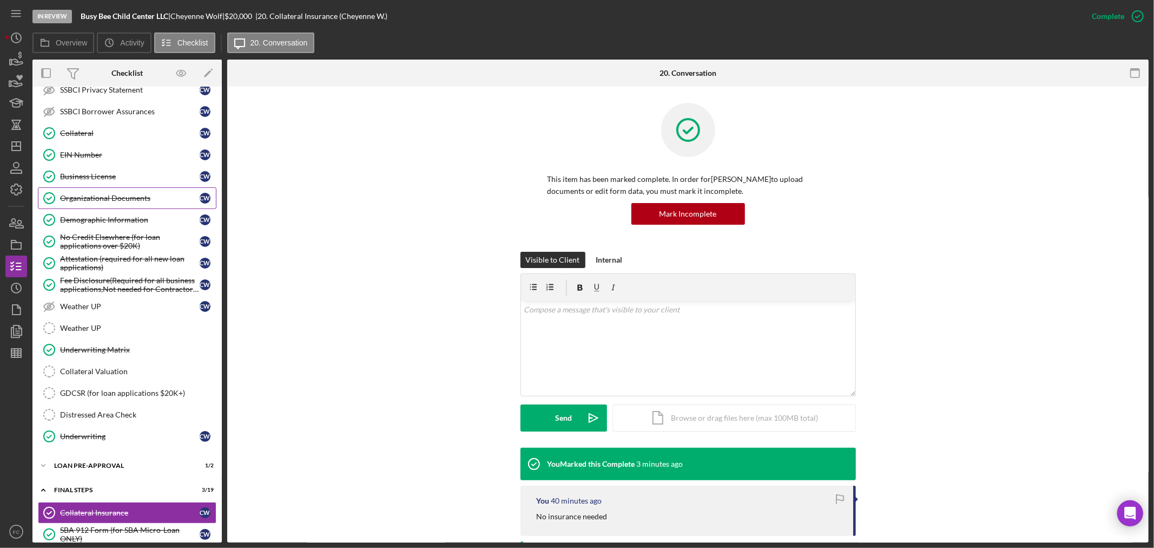
click at [119, 200] on div "Organizational Documents" at bounding box center [130, 198] width 140 height 9
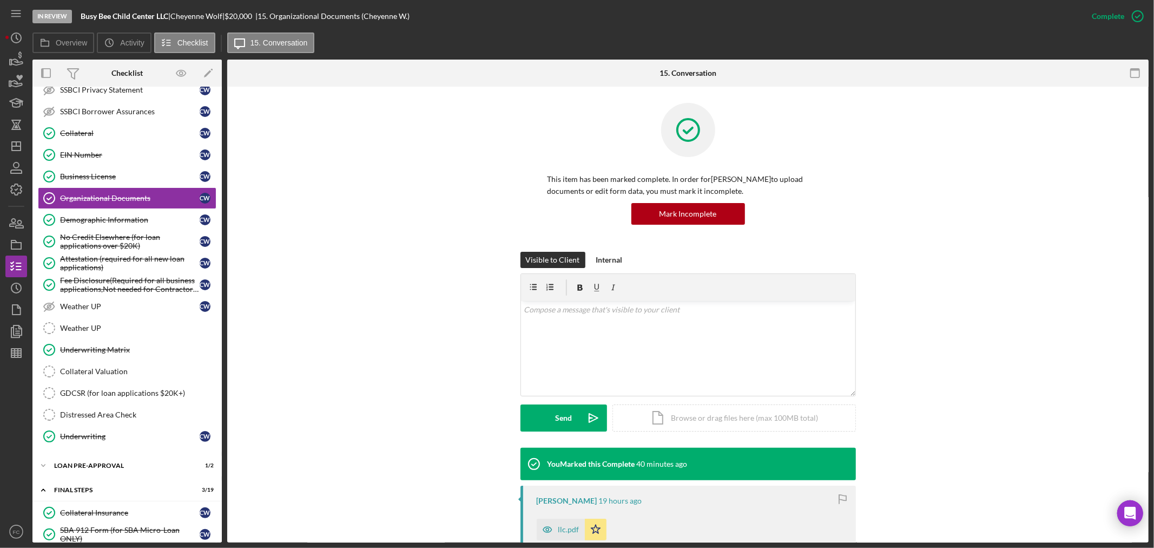
scroll to position [120, 0]
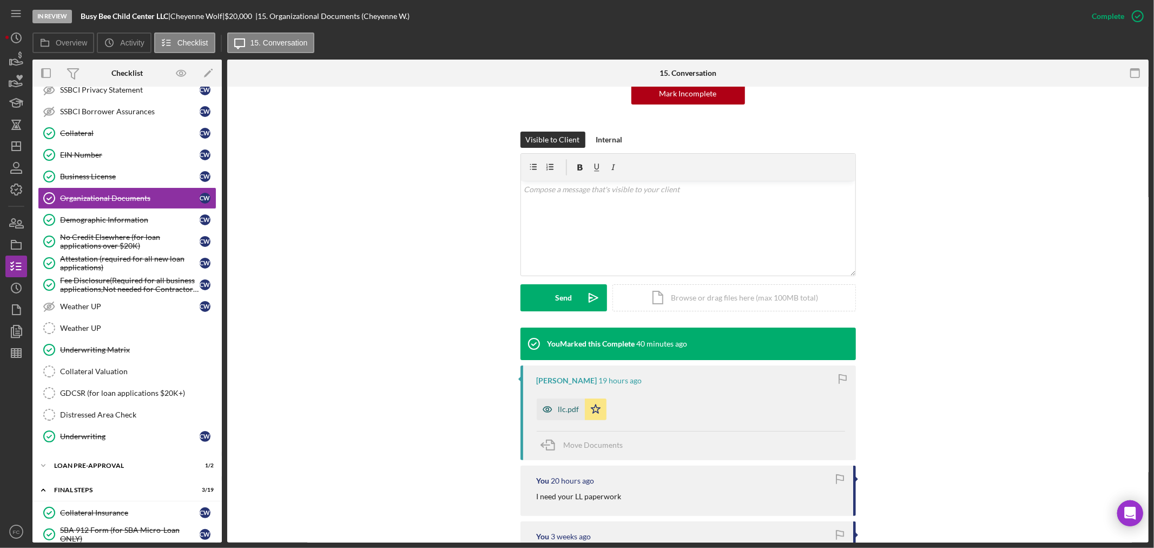
click at [558, 405] on div "llc.pdf" at bounding box center [568, 409] width 21 height 9
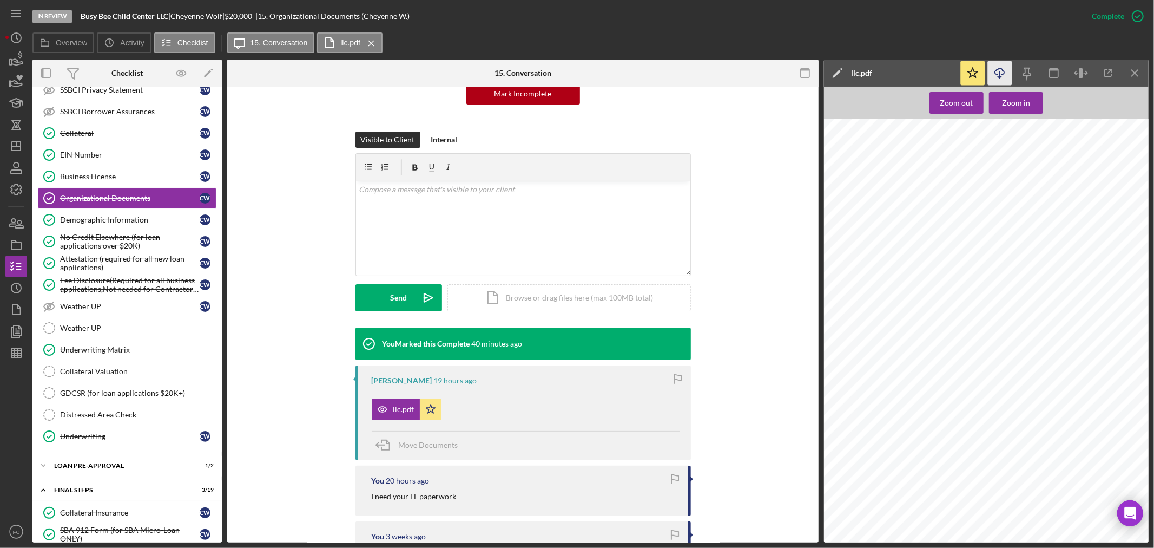
click at [1002, 78] on icon "Icon/Download" at bounding box center [1000, 73] width 24 height 24
click at [94, 221] on div "Demographic Information" at bounding box center [130, 219] width 140 height 9
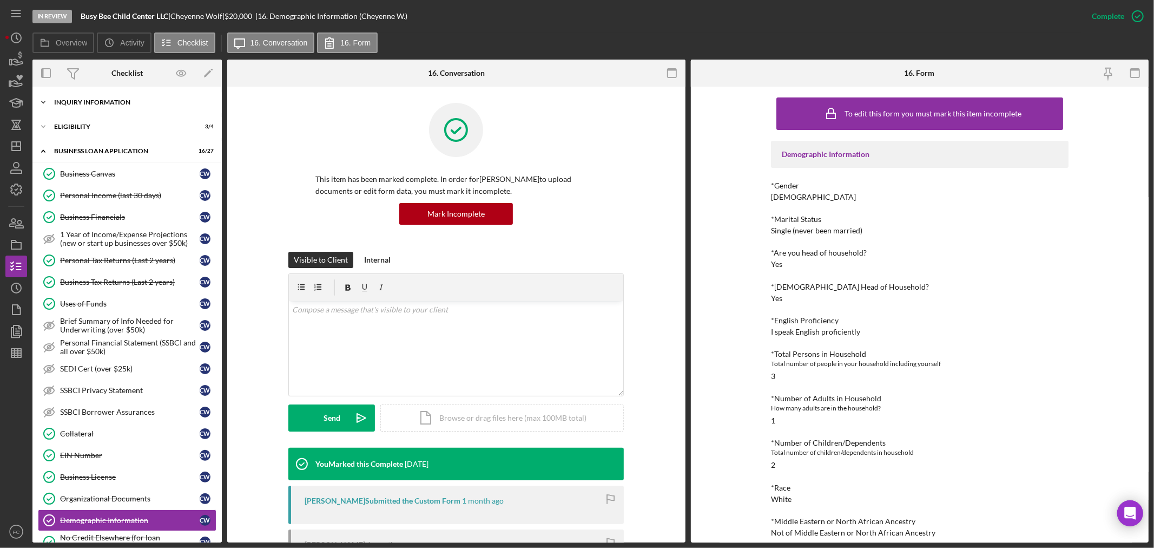
click at [120, 108] on div "Icon/Expander INQUIRY INFORMATION 5 / 11" at bounding box center [126, 102] width 189 height 22
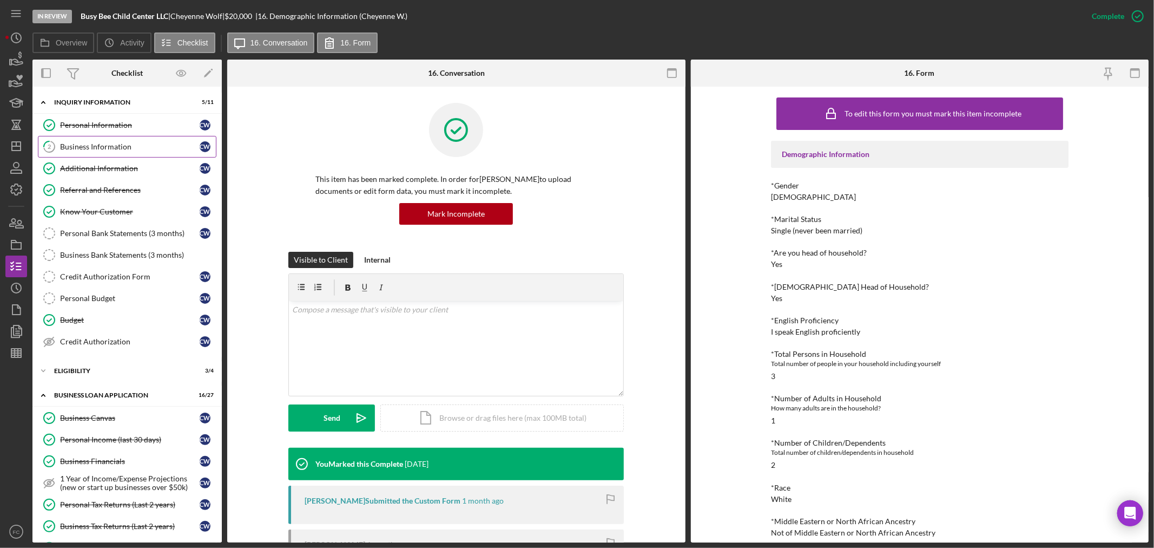
click at [103, 143] on div "Business Information" at bounding box center [130, 146] width 140 height 9
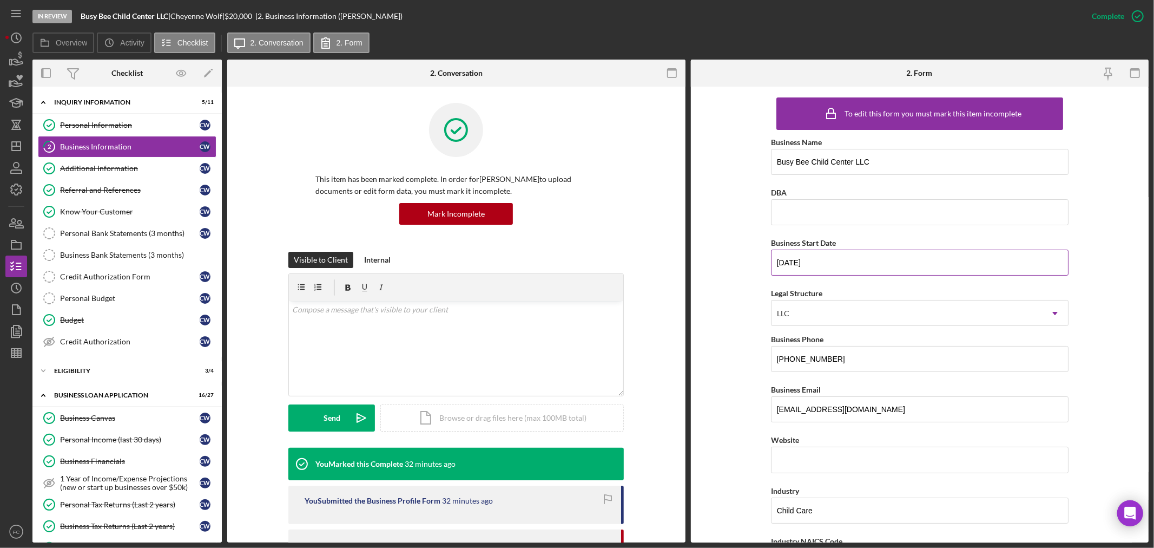
drag, startPoint x: 774, startPoint y: 263, endPoint x: 824, endPoint y: 262, distance: 49.8
click at [825, 262] on input "[DATE]" at bounding box center [920, 262] width 298 height 26
drag, startPoint x: 805, startPoint y: 262, endPoint x: 735, endPoint y: 161, distance: 123.4
click at [735, 161] on form "To edit this form you must mark this item incomplete Business Name Busy Bee Chi…" at bounding box center [920, 315] width 458 height 456
drag, startPoint x: 86, startPoint y: 441, endPoint x: 405, endPoint y: 379, distance: 325.1
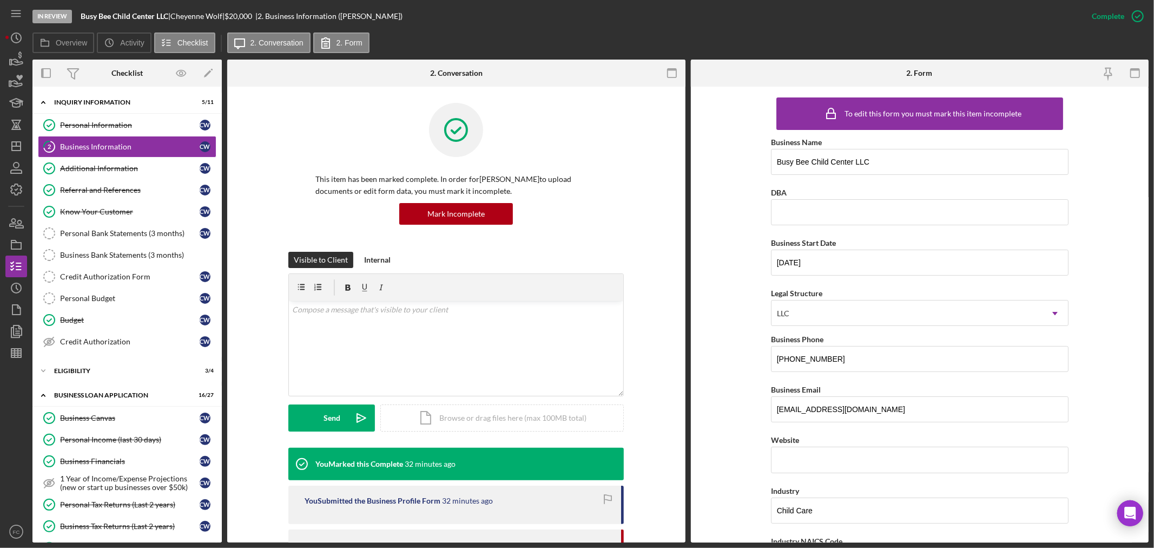
click at [86, 441] on div "Personal Income (last 30 days)" at bounding box center [130, 439] width 140 height 9
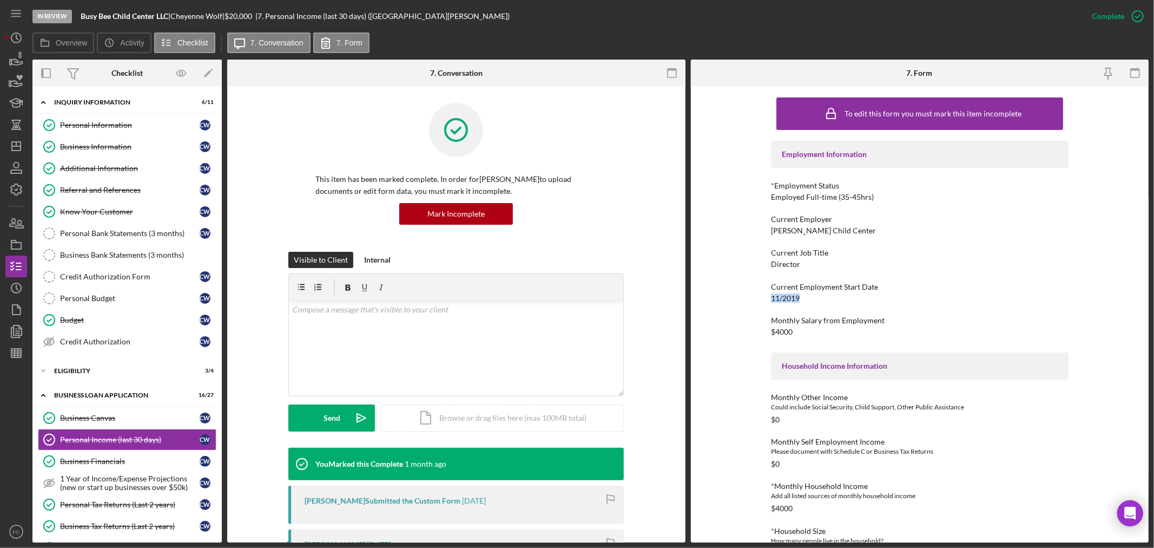
drag, startPoint x: 766, startPoint y: 296, endPoint x: 808, endPoint y: 298, distance: 41.7
click at [808, 298] on div "To edit this form you must mark this item incomplete Employment Information *Em…" at bounding box center [920, 315] width 458 height 456
copy div "11/2019"
drag, startPoint x: 79, startPoint y: 183, endPoint x: 250, endPoint y: 202, distance: 172.1
click at [79, 183] on link "Referral and References Referral and References C W" at bounding box center [127, 190] width 179 height 22
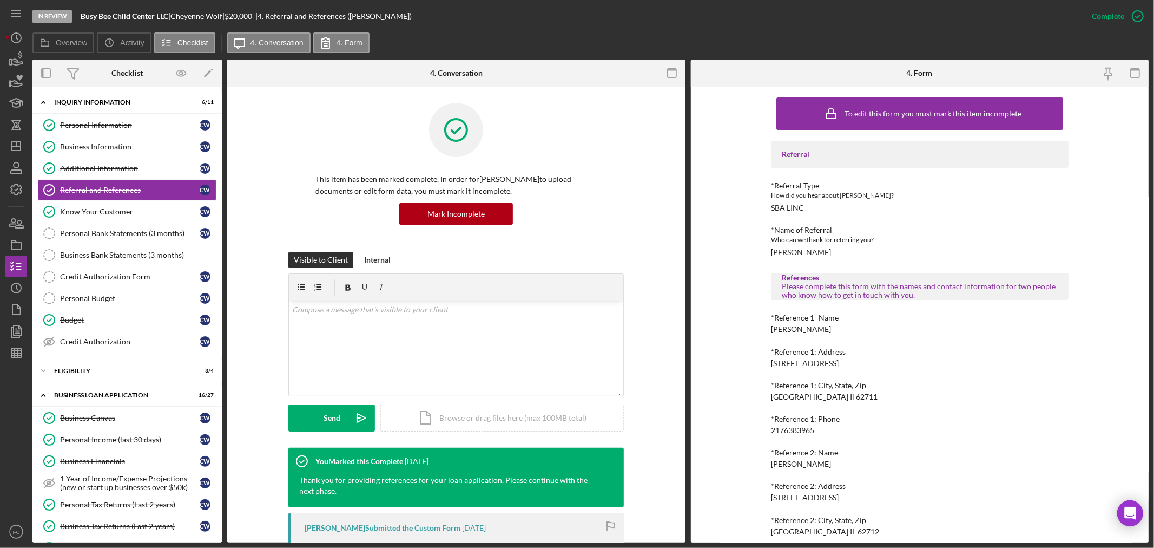
scroll to position [42, 0]
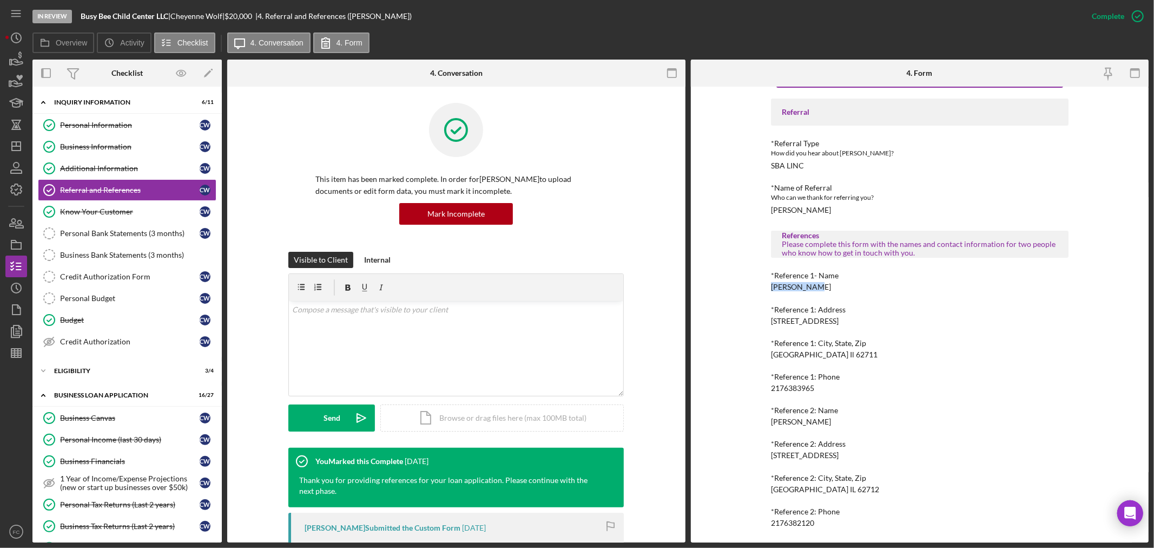
drag, startPoint x: 768, startPoint y: 286, endPoint x: 812, endPoint y: 286, distance: 43.8
click at [812, 286] on div "To edit this form you must mark this item incomplete Referral *Referral Type Ho…" at bounding box center [920, 315] width 458 height 456
copy div "[PERSON_NAME]"
drag, startPoint x: 766, startPoint y: 386, endPoint x: 820, endPoint y: 392, distance: 54.4
click at [820, 392] on div "To edit this form you must mark this item incomplete Referral *Referral Type Ho…" at bounding box center [920, 315] width 458 height 456
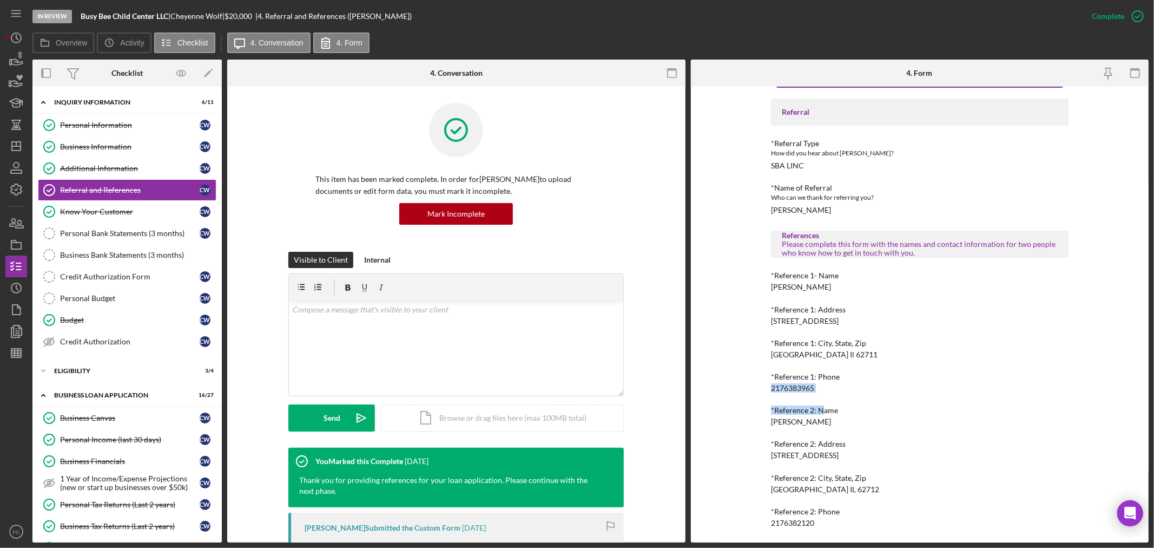
click at [839, 388] on div "*Reference 1: Phone [PHONE_NUMBER]" at bounding box center [920, 382] width 298 height 20
drag, startPoint x: 766, startPoint y: 387, endPoint x: 820, endPoint y: 391, distance: 54.2
click at [820, 391] on div "To edit this form you must mark this item incomplete Referral *Referral Type Ho…" at bounding box center [920, 315] width 458 height 456
copy div "2176383965"
drag, startPoint x: 764, startPoint y: 420, endPoint x: 807, endPoint y: 419, distance: 43.3
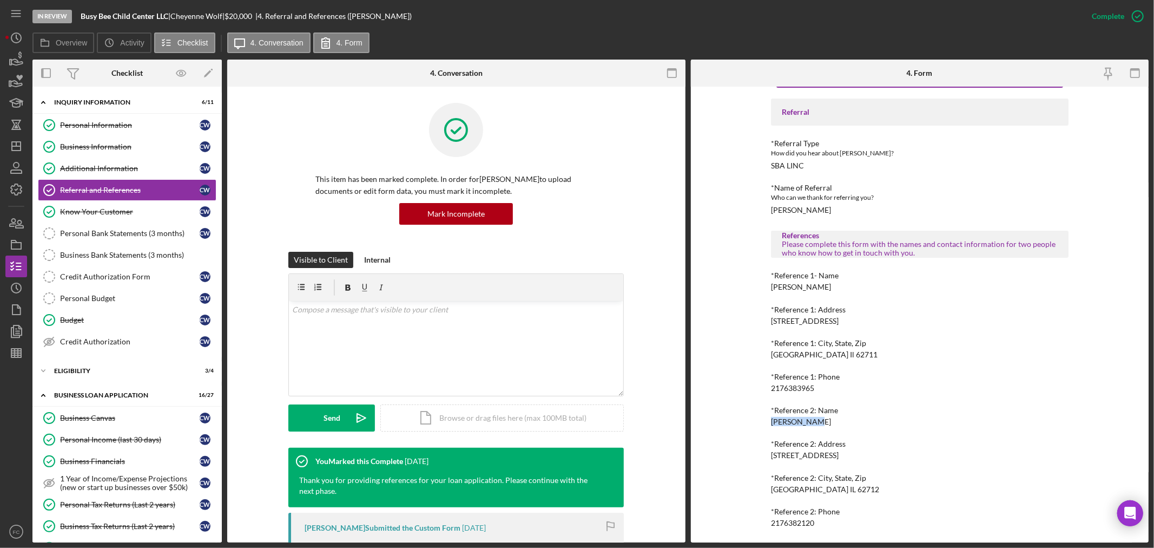
click at [809, 418] on div "To edit this form you must mark this item incomplete Referral *Referral Type Ho…" at bounding box center [920, 315] width 458 height 456
copy div "[PERSON_NAME]"
drag, startPoint x: 764, startPoint y: 523, endPoint x: 813, endPoint y: 520, distance: 49.4
click at [813, 520] on div "To edit this form you must mark this item incomplete Referral *Referral Type Ho…" at bounding box center [920, 315] width 458 height 456
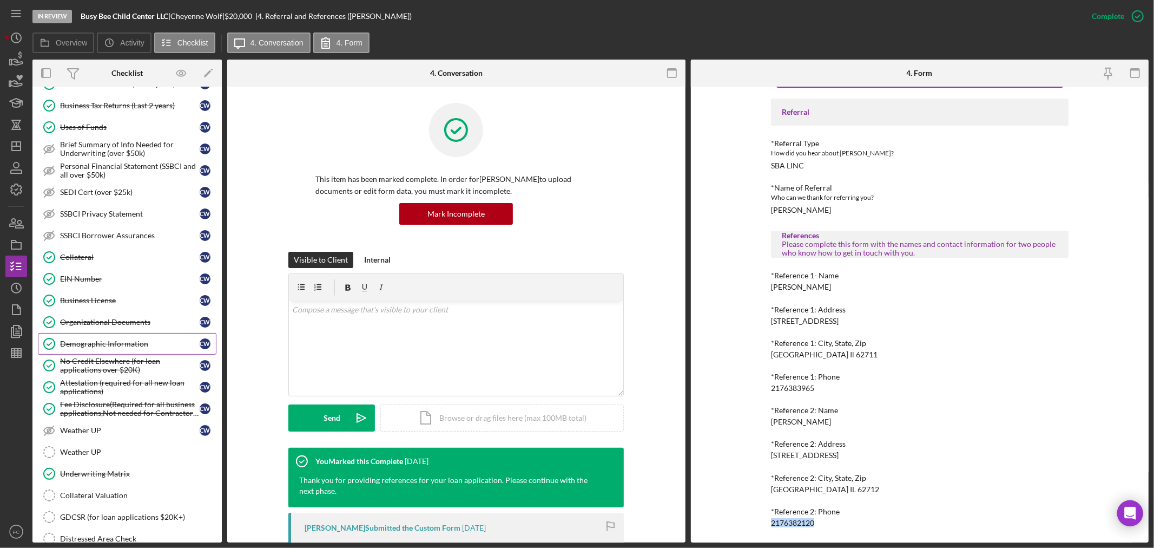
scroll to position [481, 0]
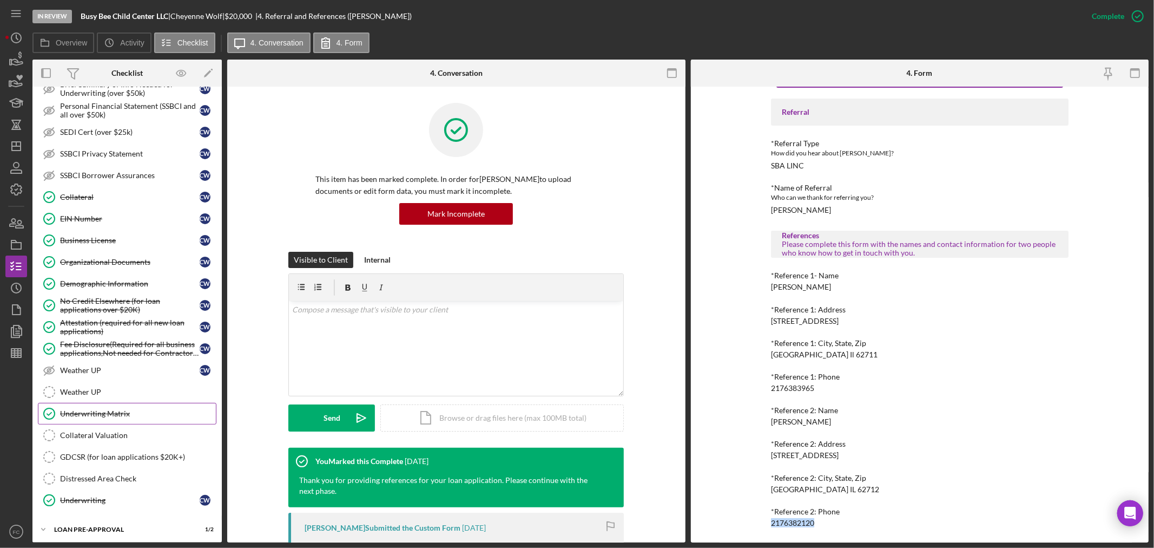
click at [120, 423] on link "Underwriting Matrix Underwriting Matrix" at bounding box center [127, 414] width 179 height 22
